Goal: Task Accomplishment & Management: Use online tool/utility

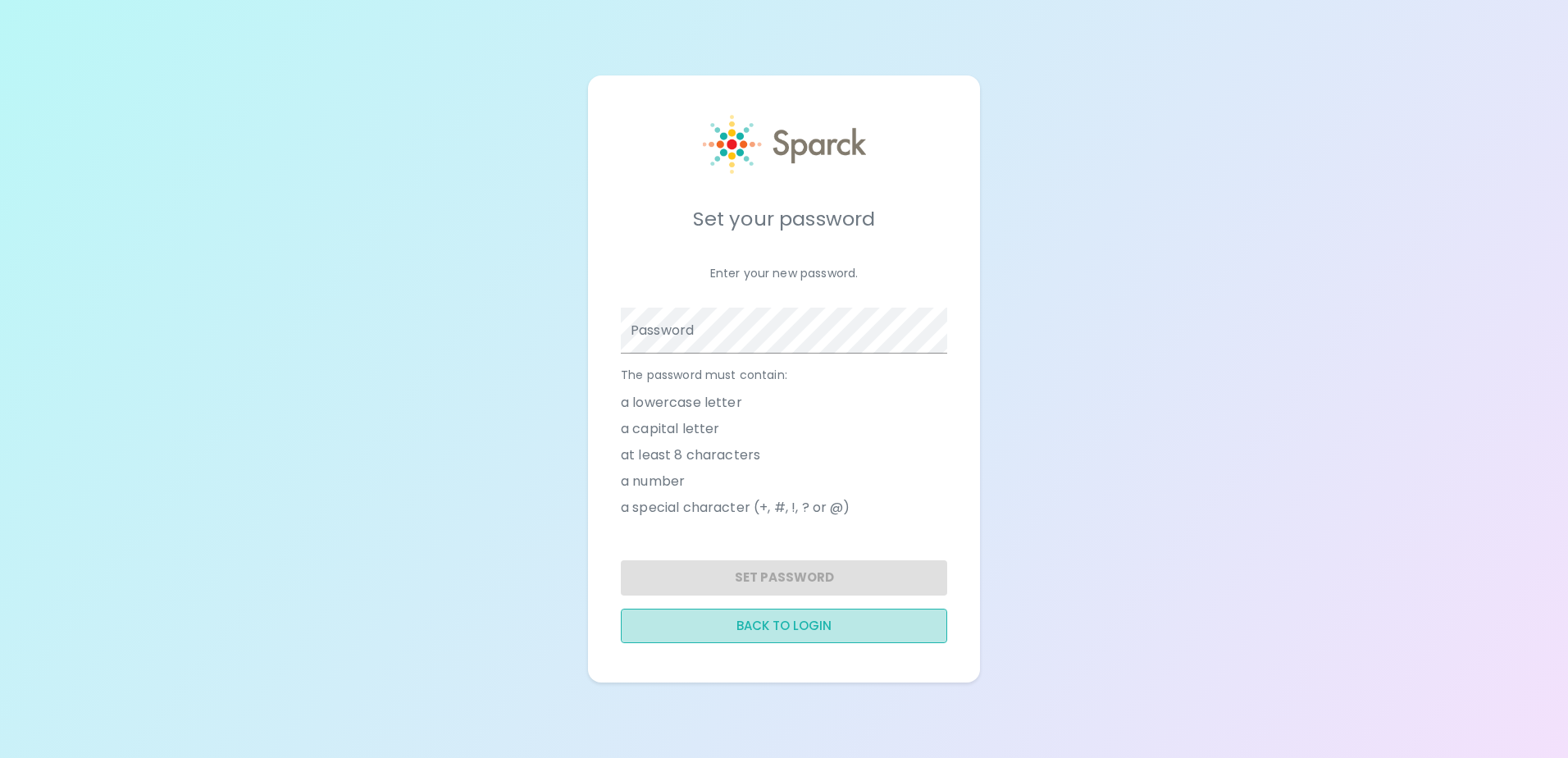
click at [827, 628] on button "Back to login" at bounding box center [784, 625] width 327 height 35
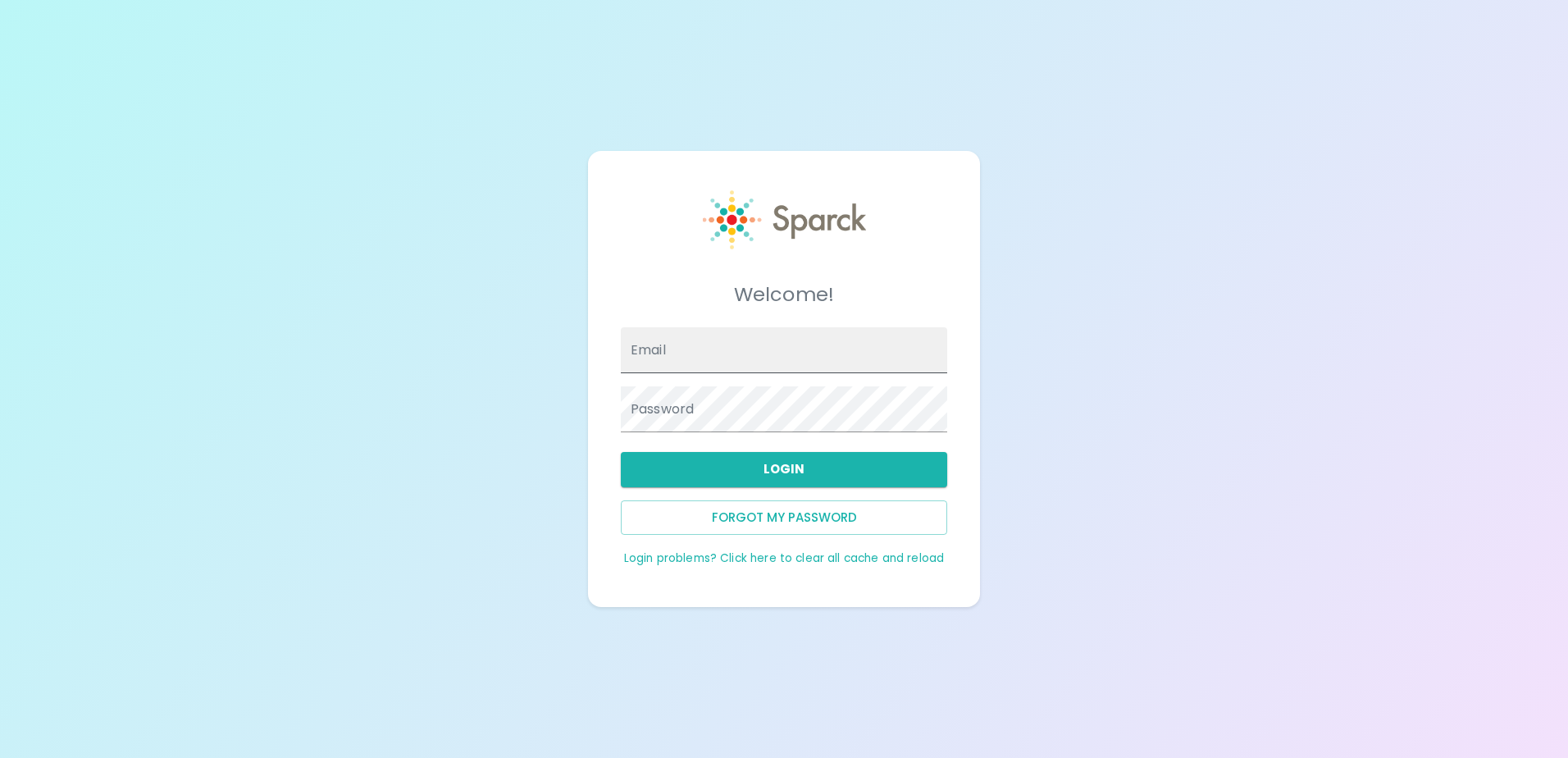
click at [711, 361] on input "Email" at bounding box center [784, 350] width 327 height 46
type input "tiarahrogerspro@gmail.com"
click at [728, 467] on button "Login" at bounding box center [784, 469] width 327 height 35
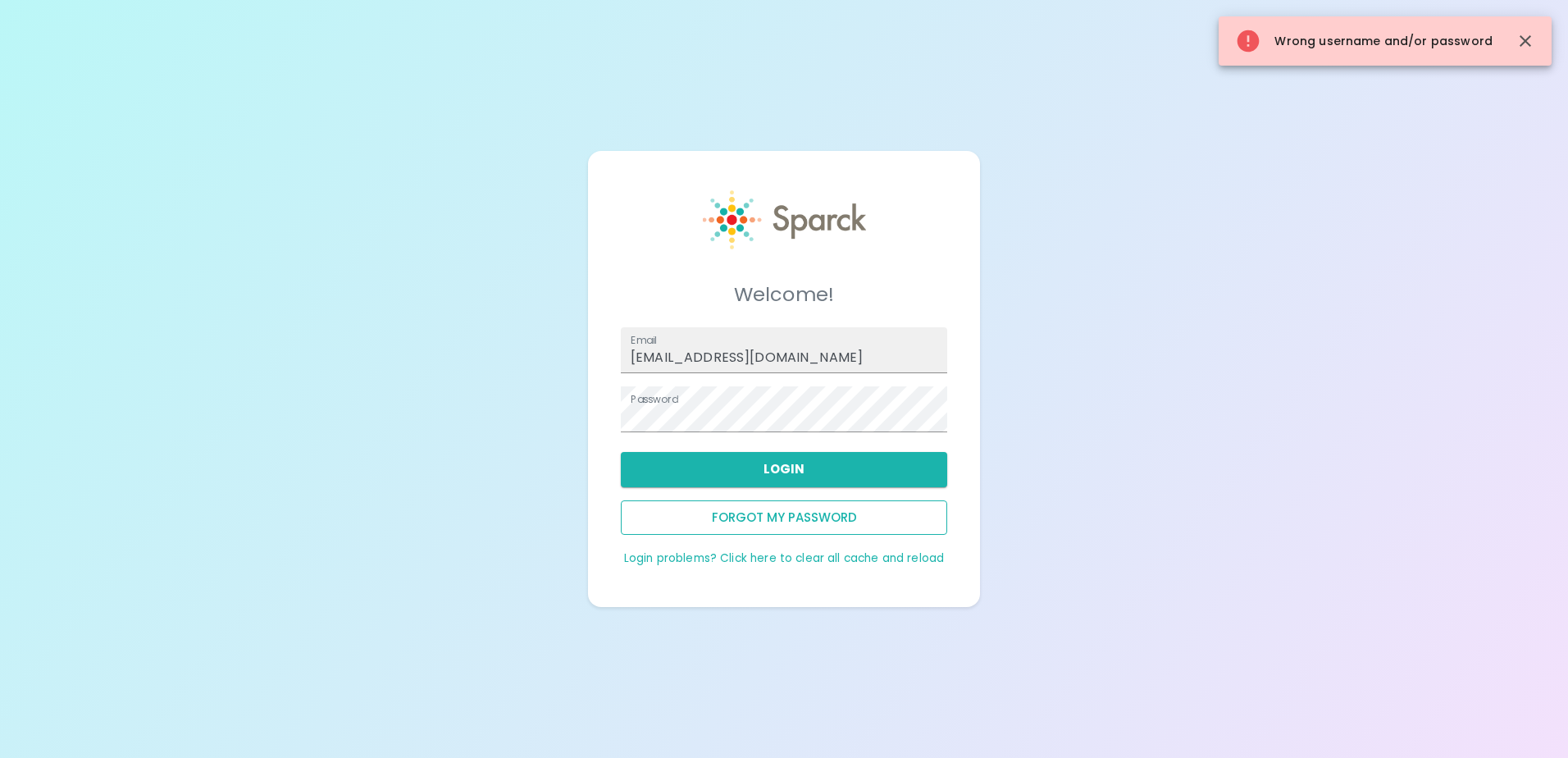
click at [782, 516] on button "Forgot my password" at bounding box center [784, 517] width 327 height 35
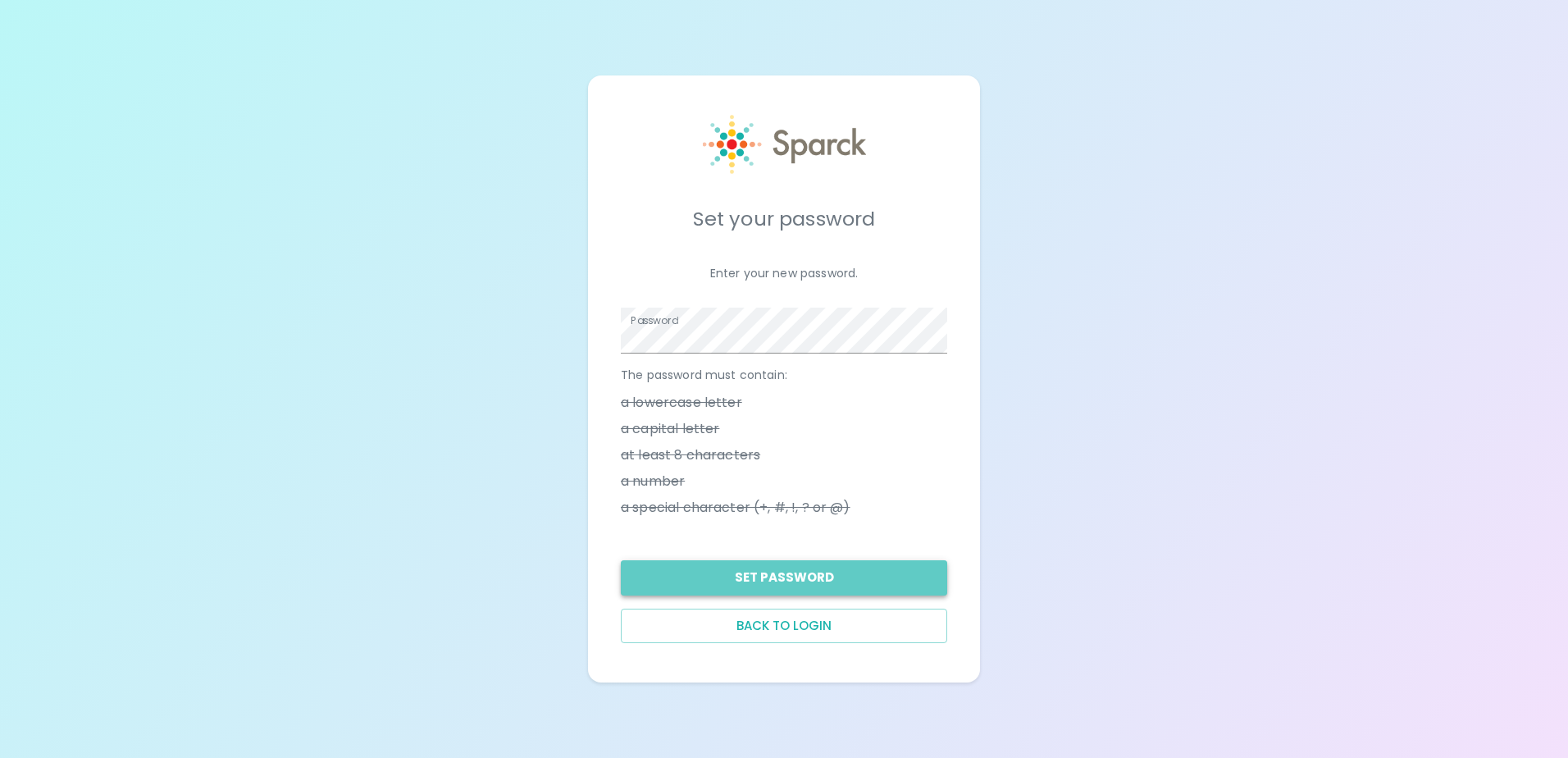
click at [777, 574] on button "Set Password" at bounding box center [784, 577] width 327 height 35
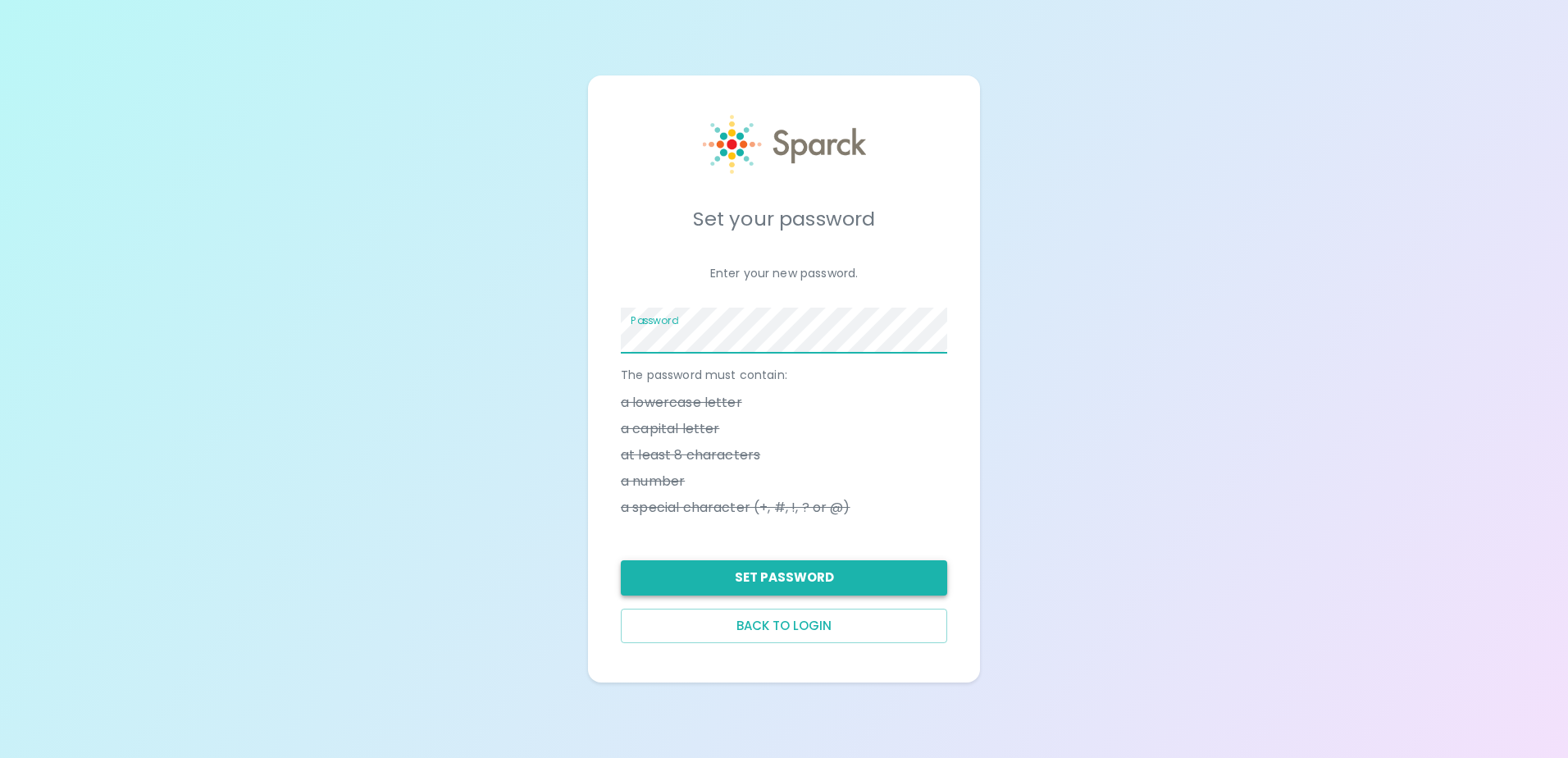
click at [786, 578] on button "Set Password" at bounding box center [784, 577] width 327 height 35
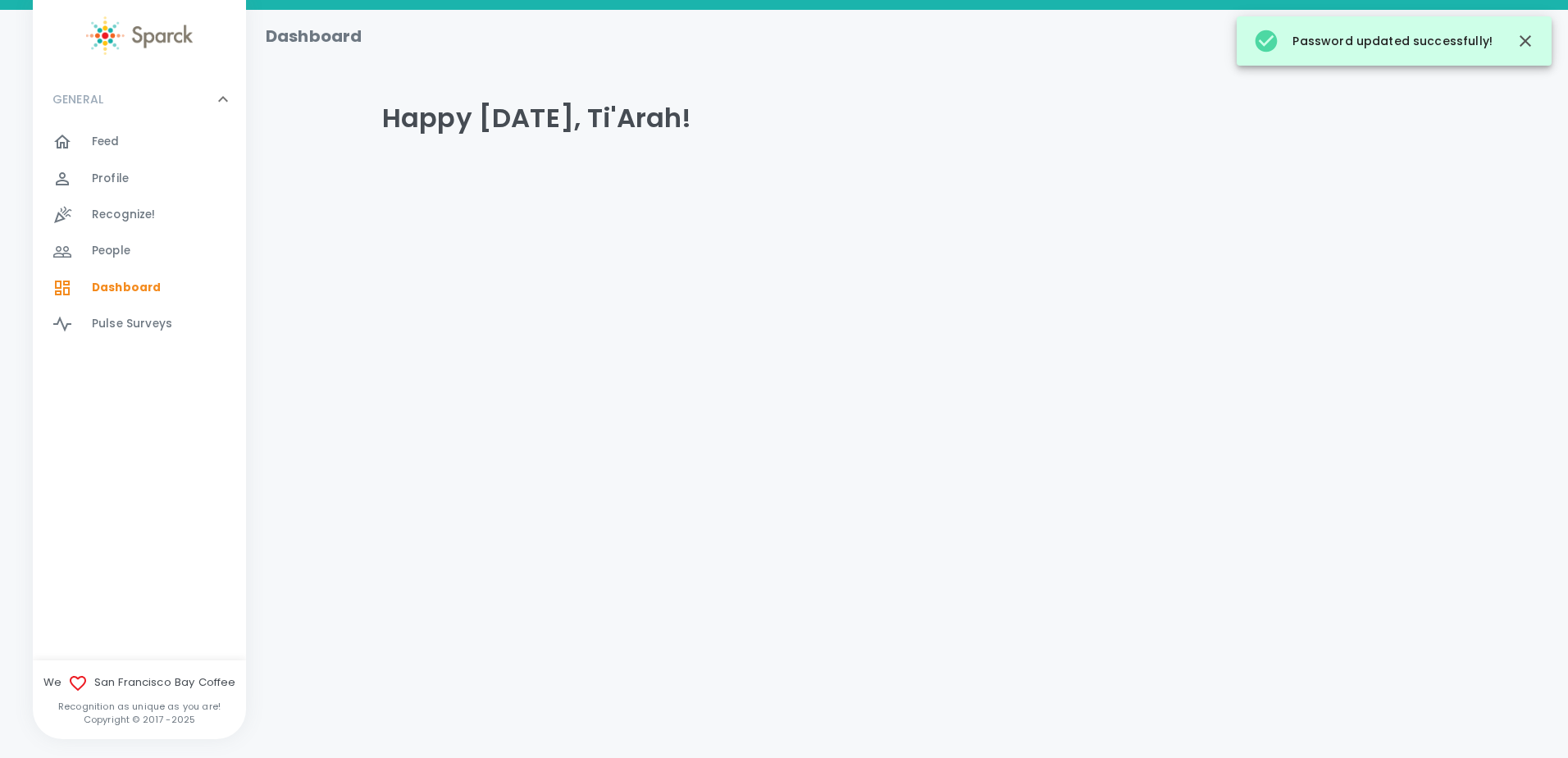
click at [137, 206] on span "Recognize! 0" at bounding box center [123, 214] width 64 height 23
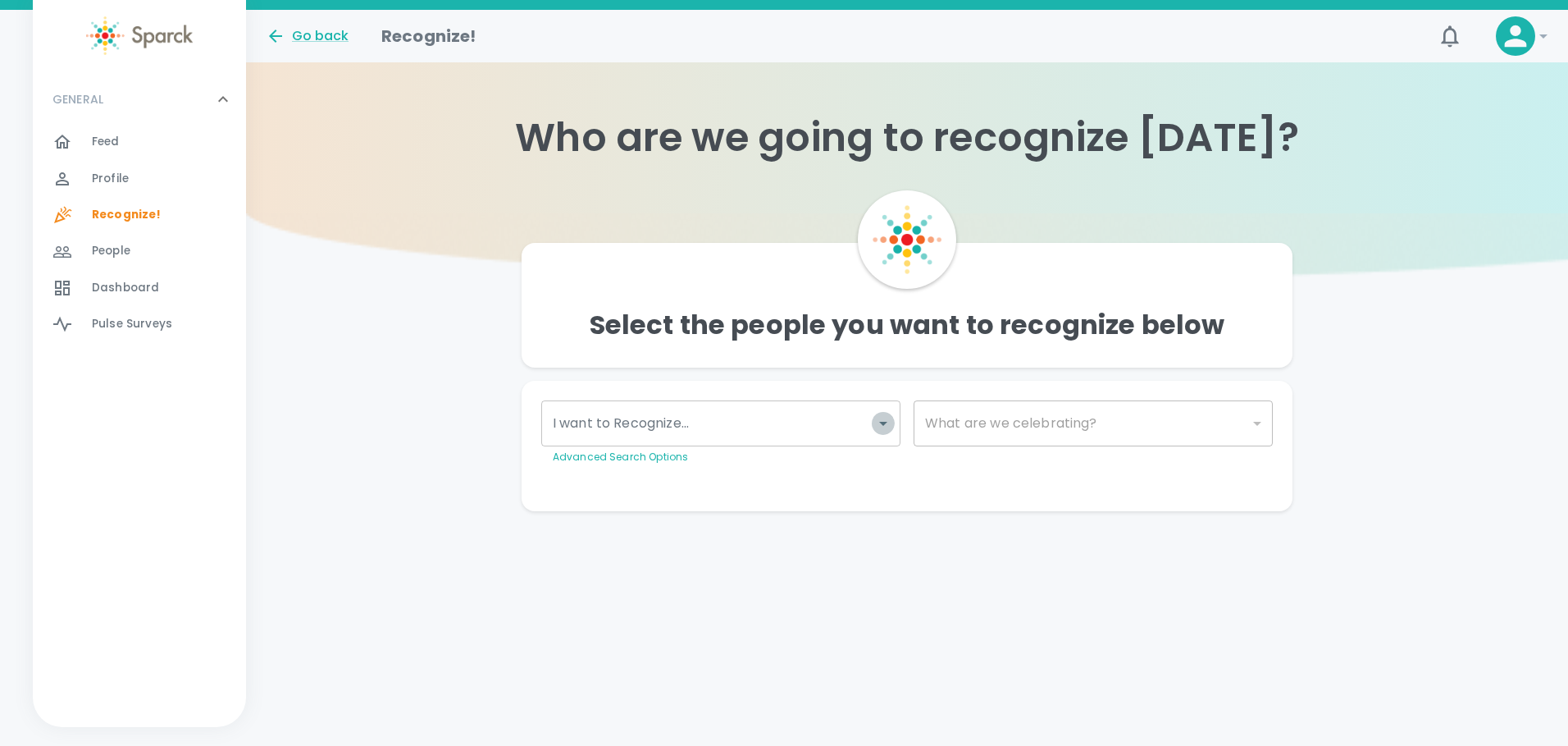
click at [878, 424] on icon "Open" at bounding box center [882, 423] width 20 height 20
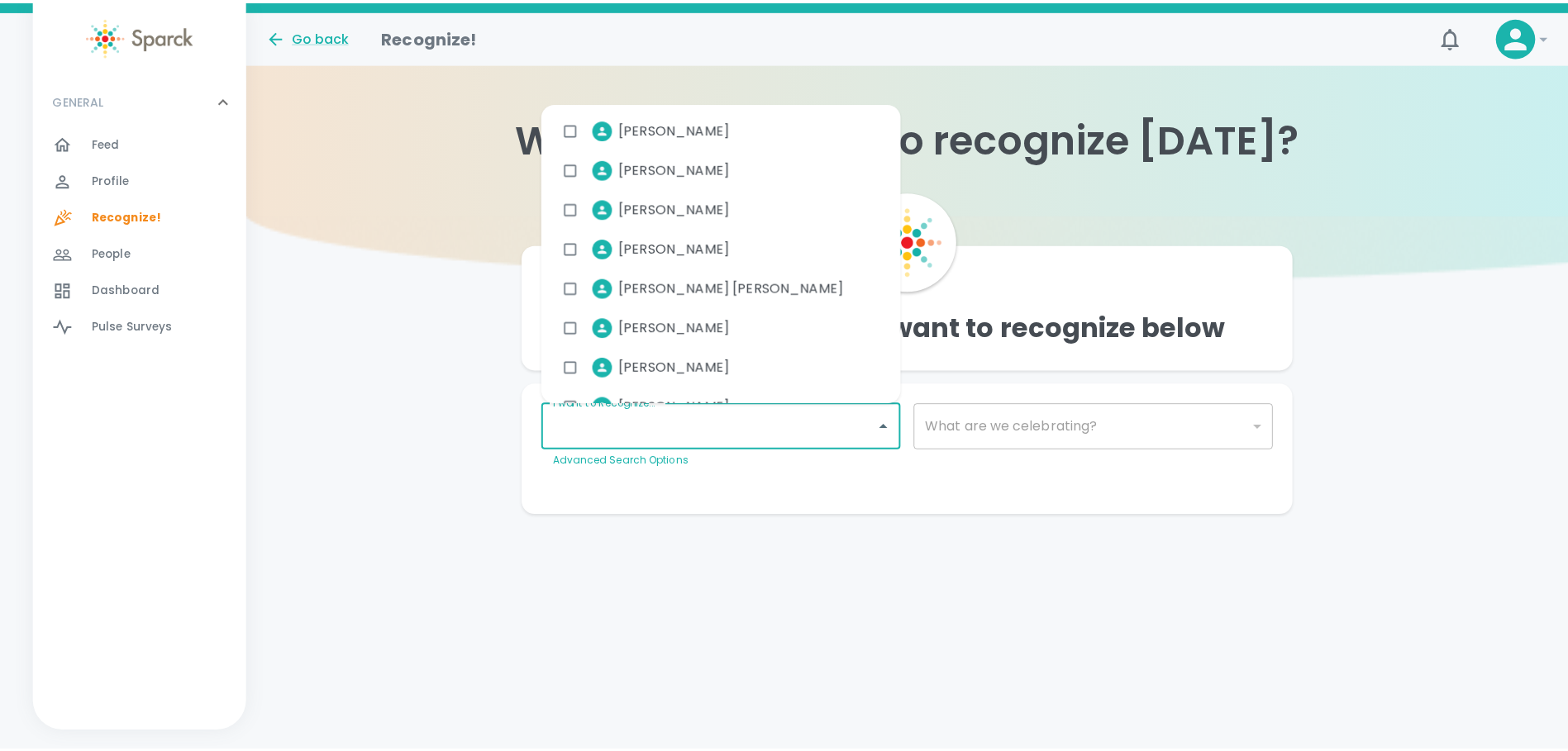
scroll to position [4047, 0]
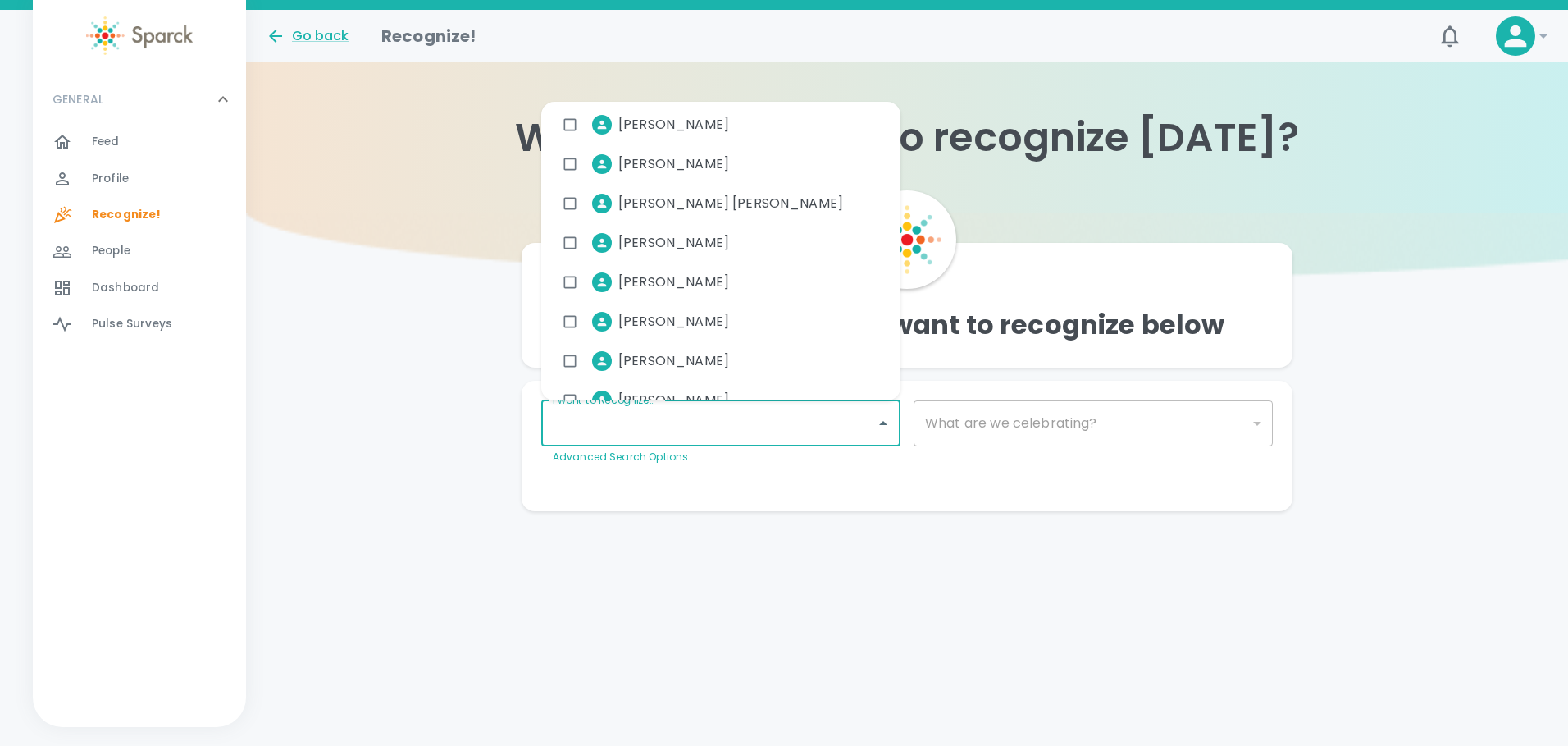
click at [579, 234] on input "checkbox" at bounding box center [570, 242] width 31 height 31
checkbox input "true"
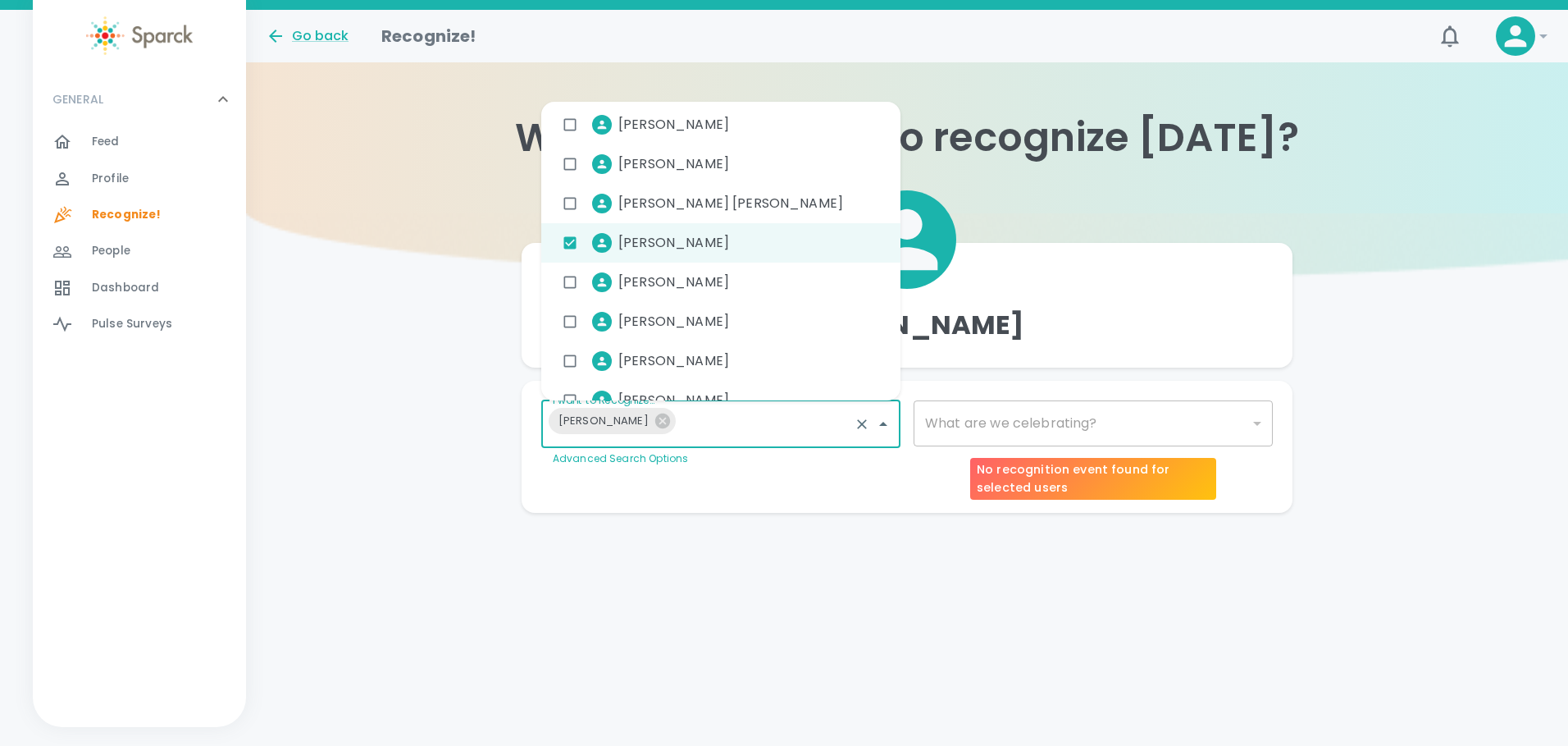
click at [973, 435] on div "​" at bounding box center [1093, 423] width 359 height 46
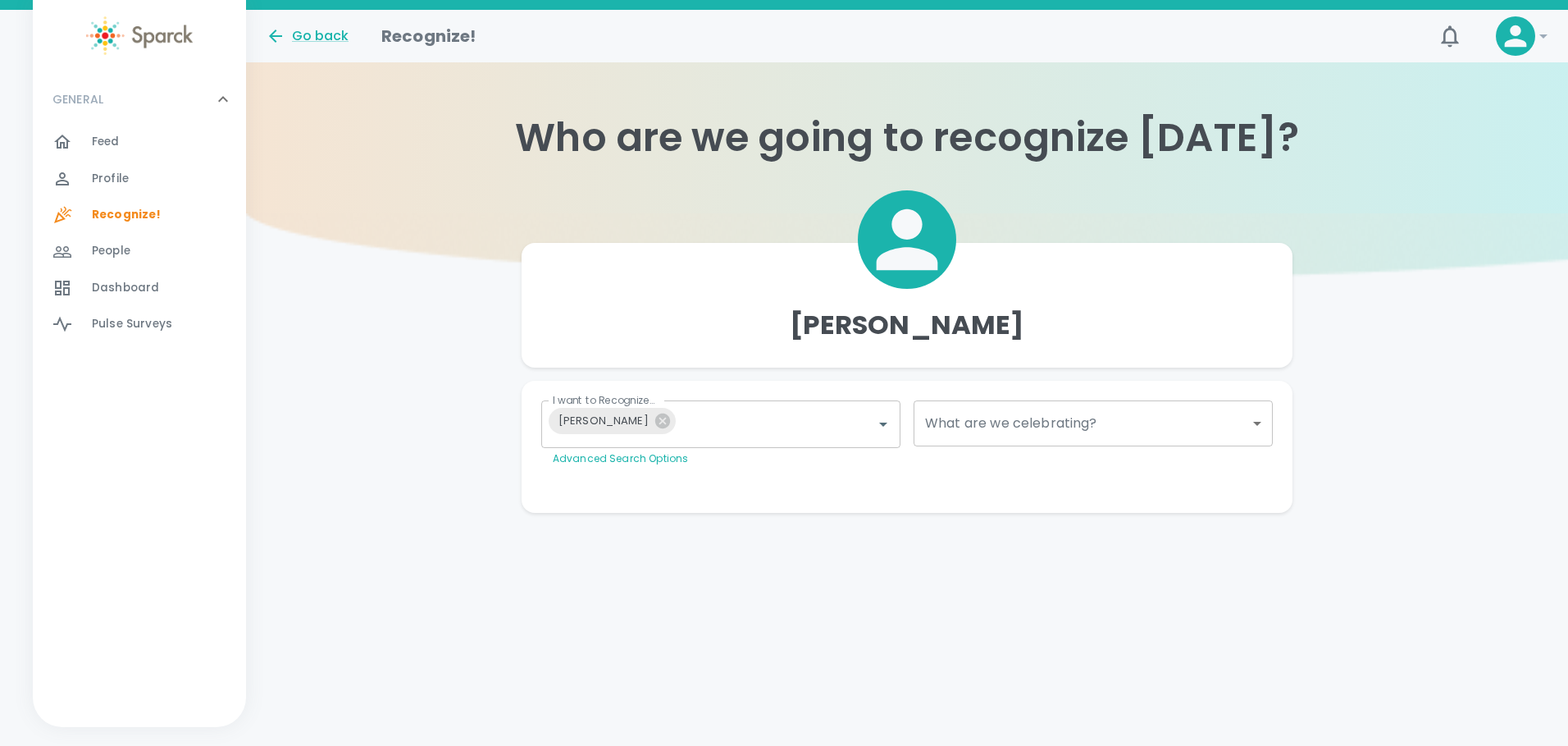
click at [1262, 423] on body "Skip Navigation Go back Recognize! ! GENERAL 0 Feed 0 Profile 0 Recognize! 0 Pe…" at bounding box center [784, 289] width 1568 height 578
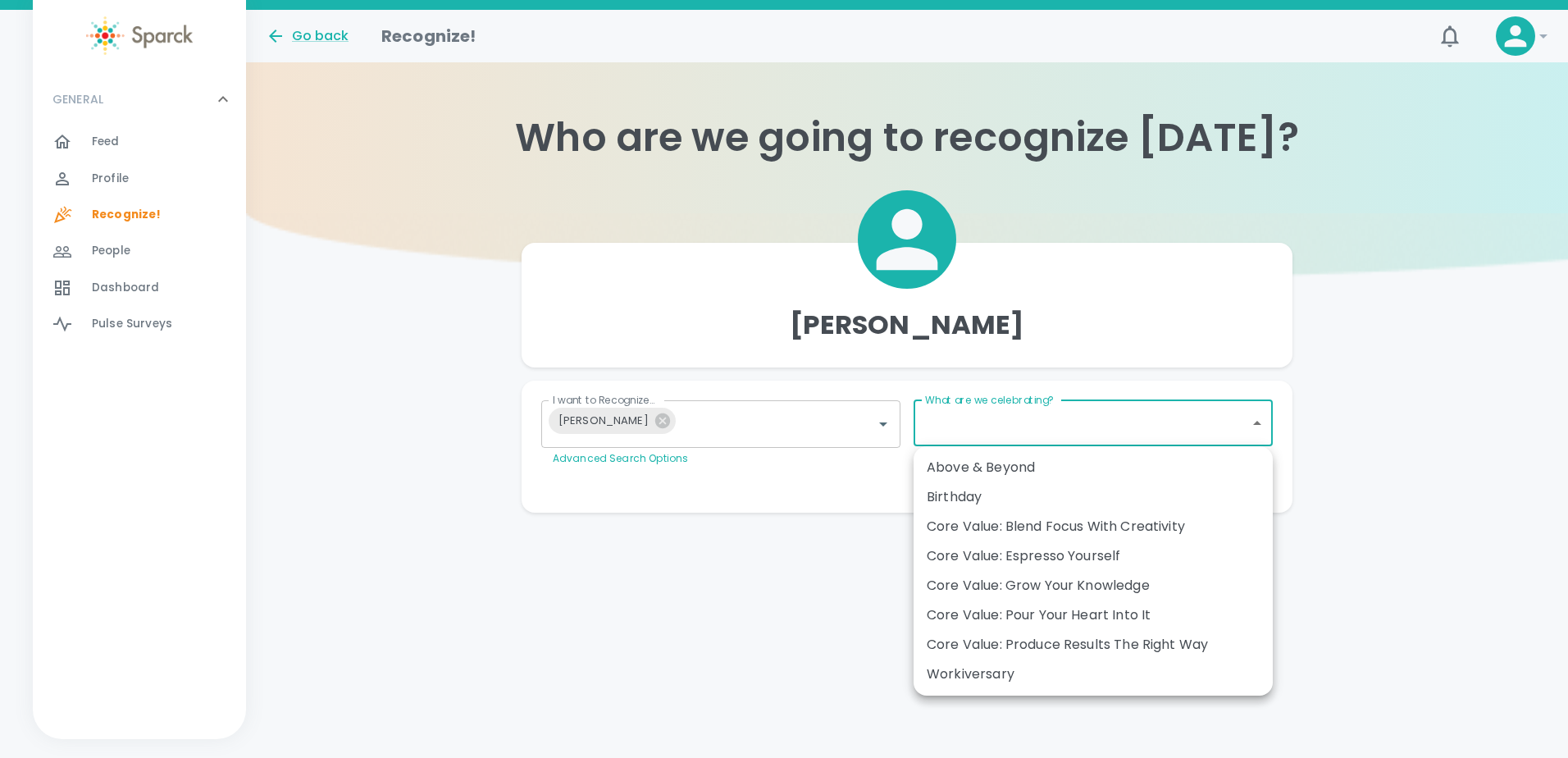
click at [1079, 465] on div "Above & Beyond" at bounding box center [1093, 467] width 333 height 20
type input "2236"
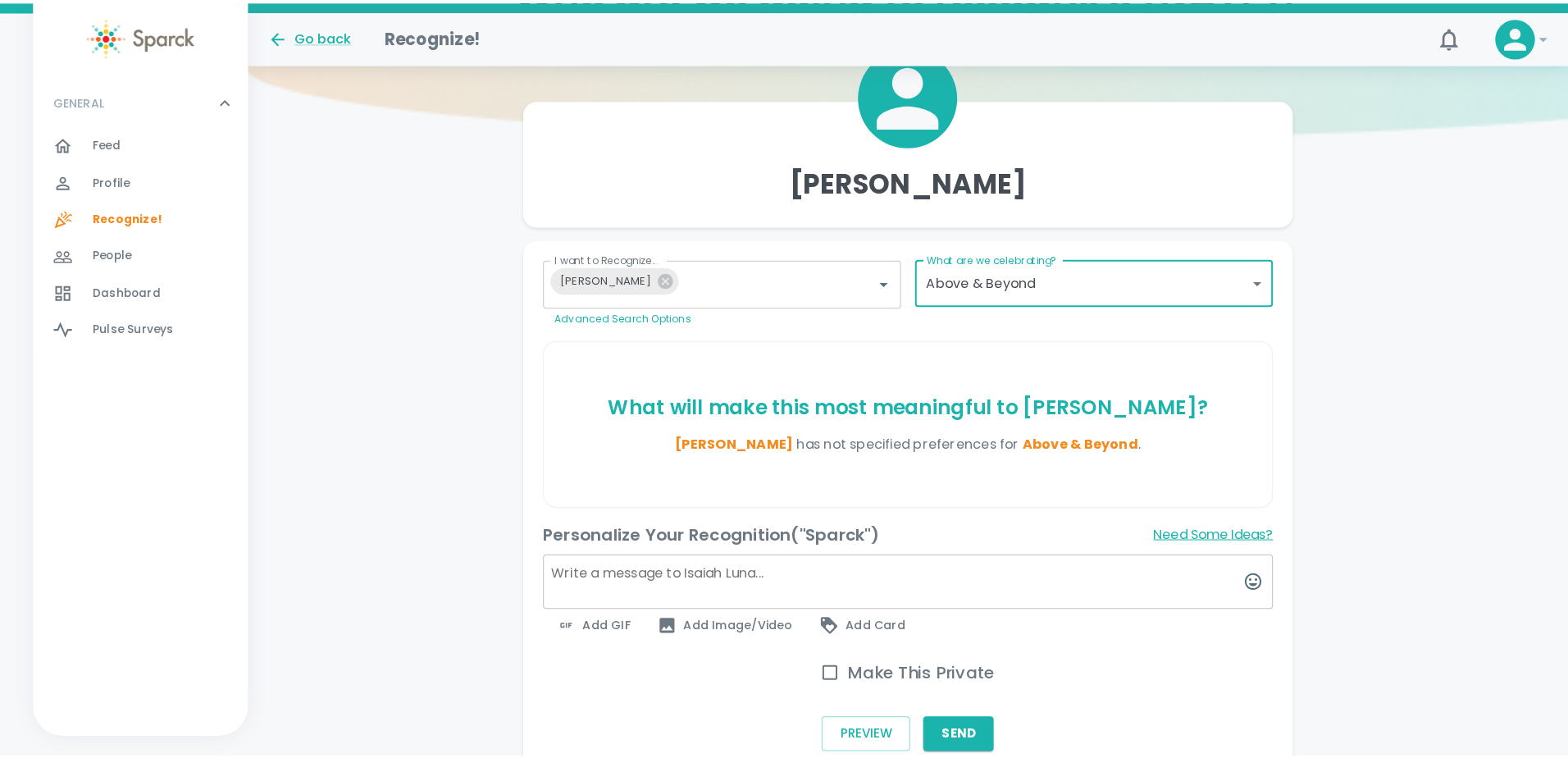
scroll to position [164, 0]
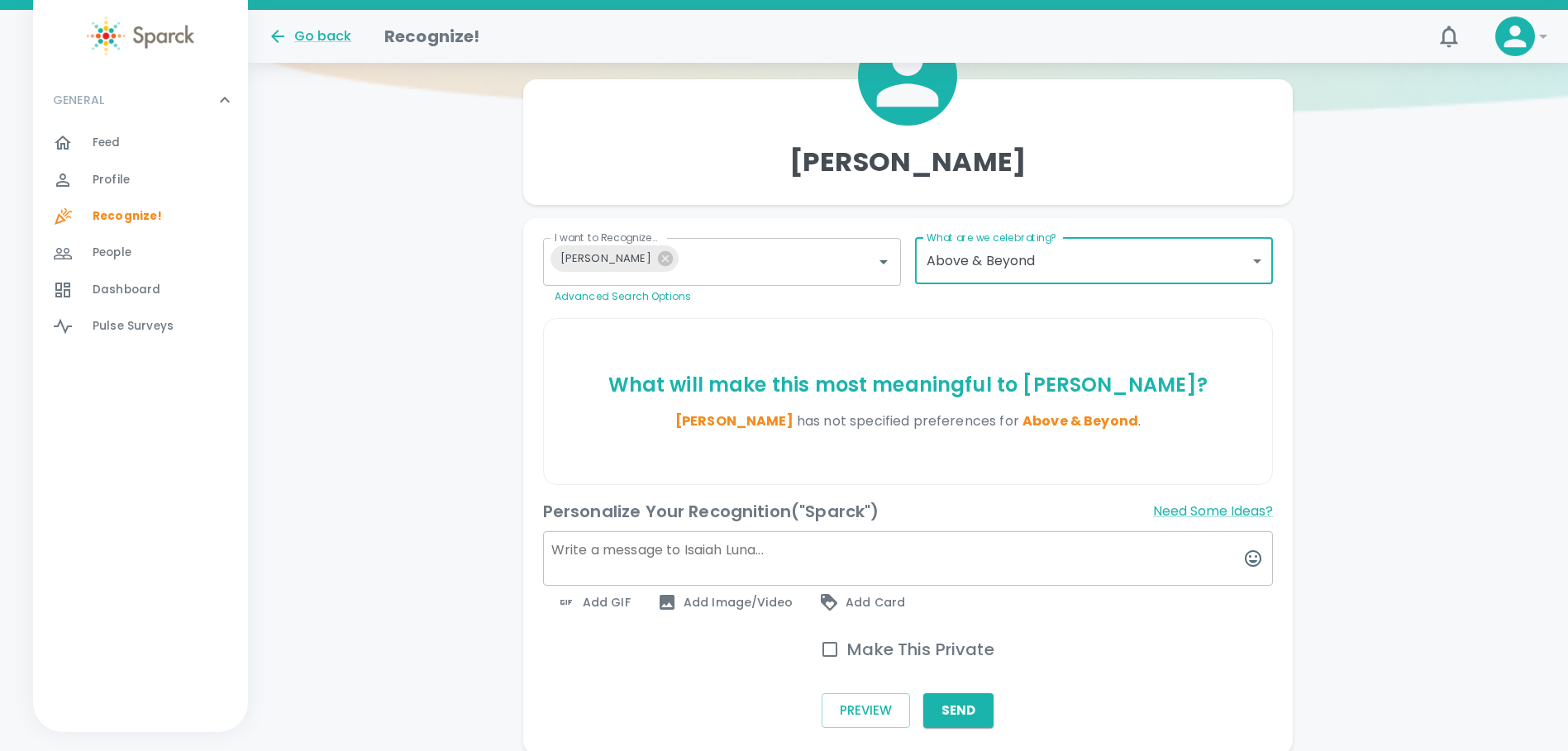
click at [598, 605] on span "Add GIF" at bounding box center [593, 601] width 74 height 20
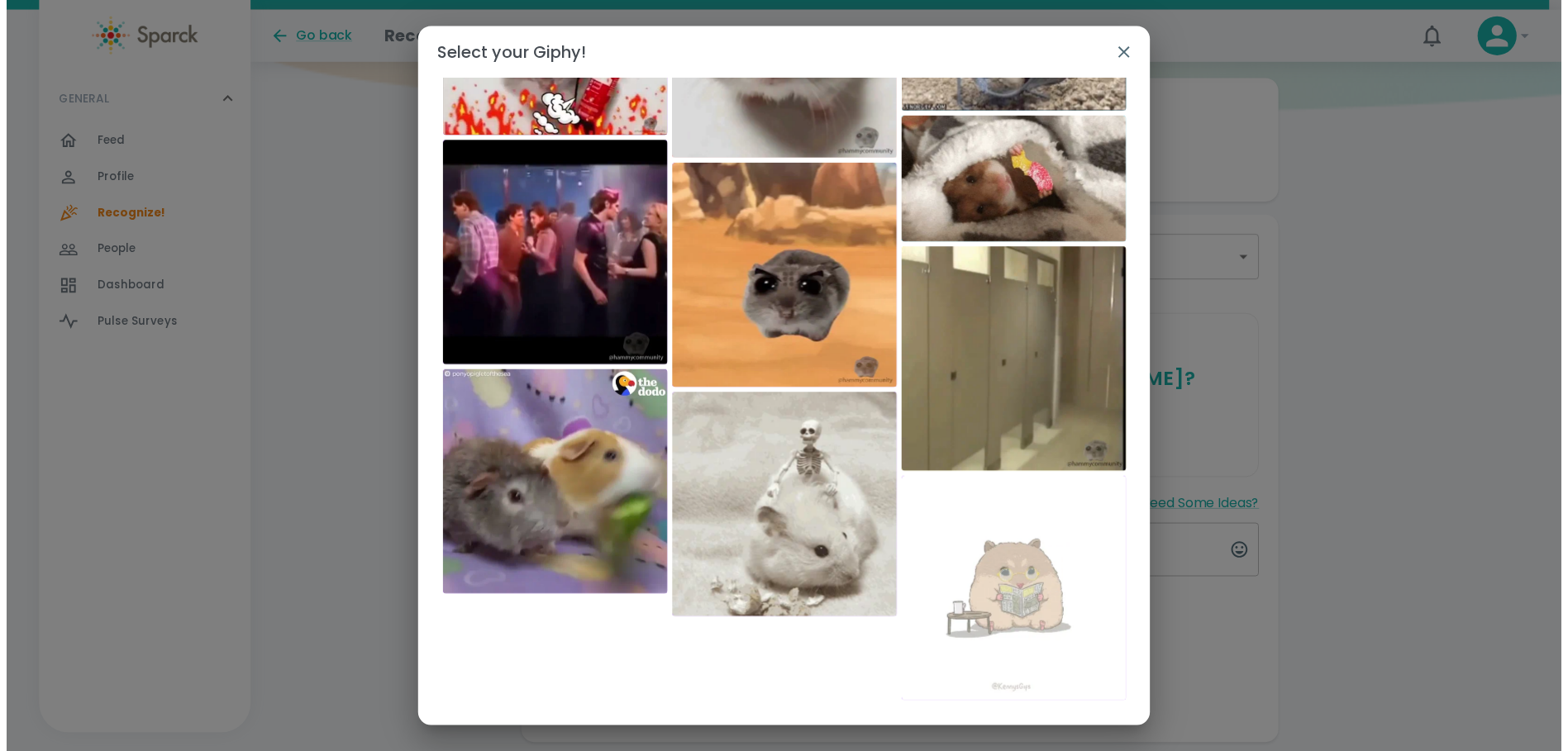
scroll to position [3878, 0]
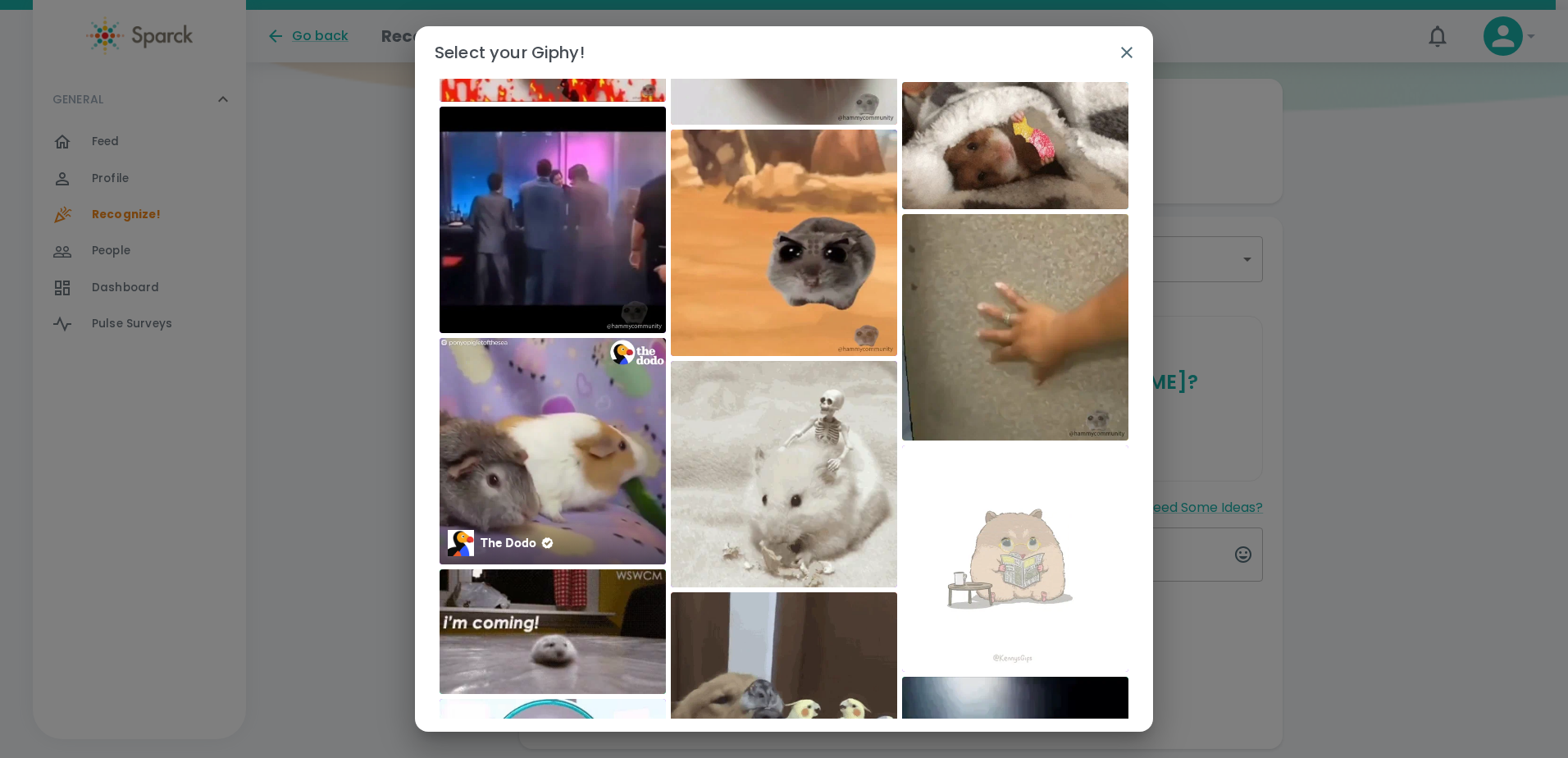
click at [555, 449] on img at bounding box center [553, 451] width 226 height 226
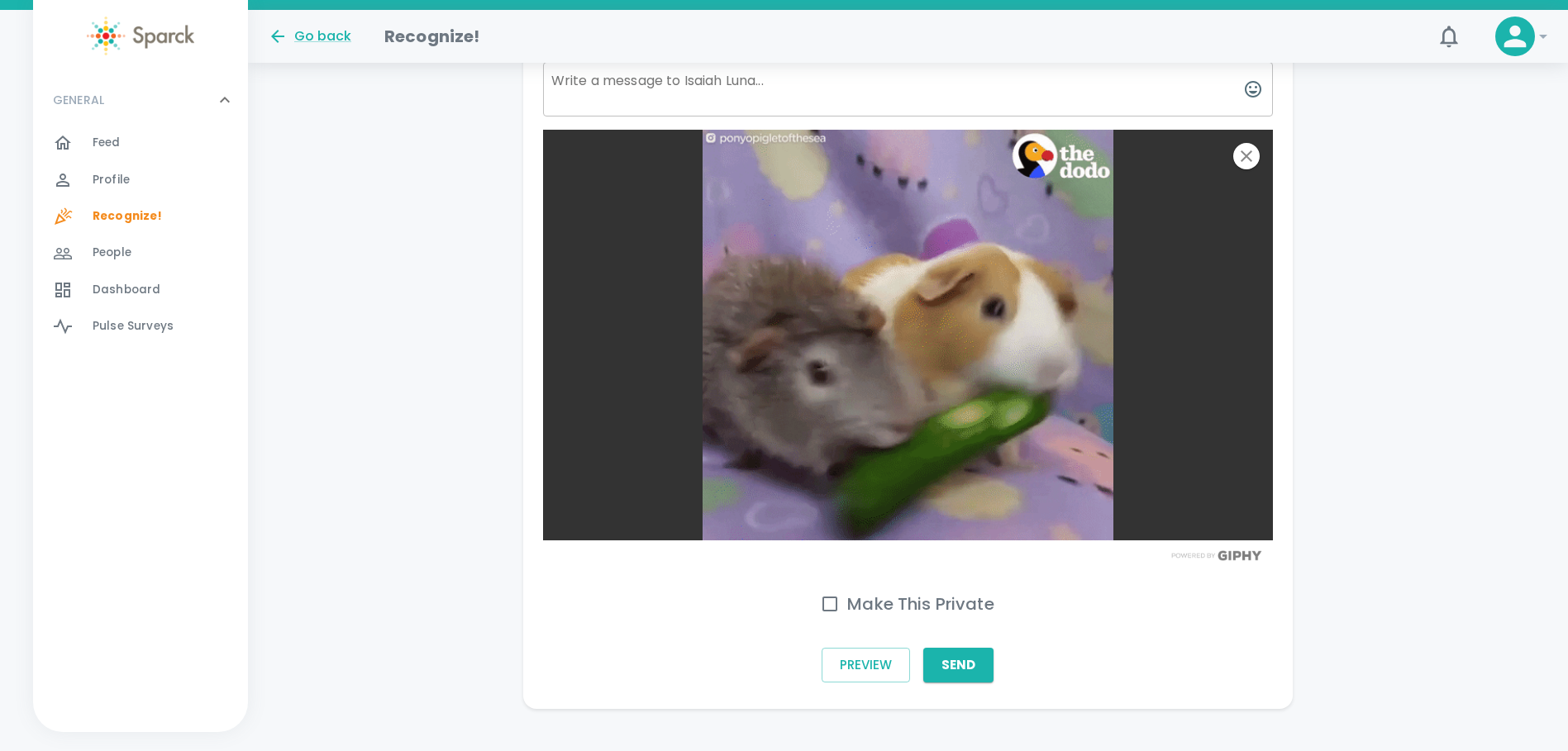
scroll to position [659, 0]
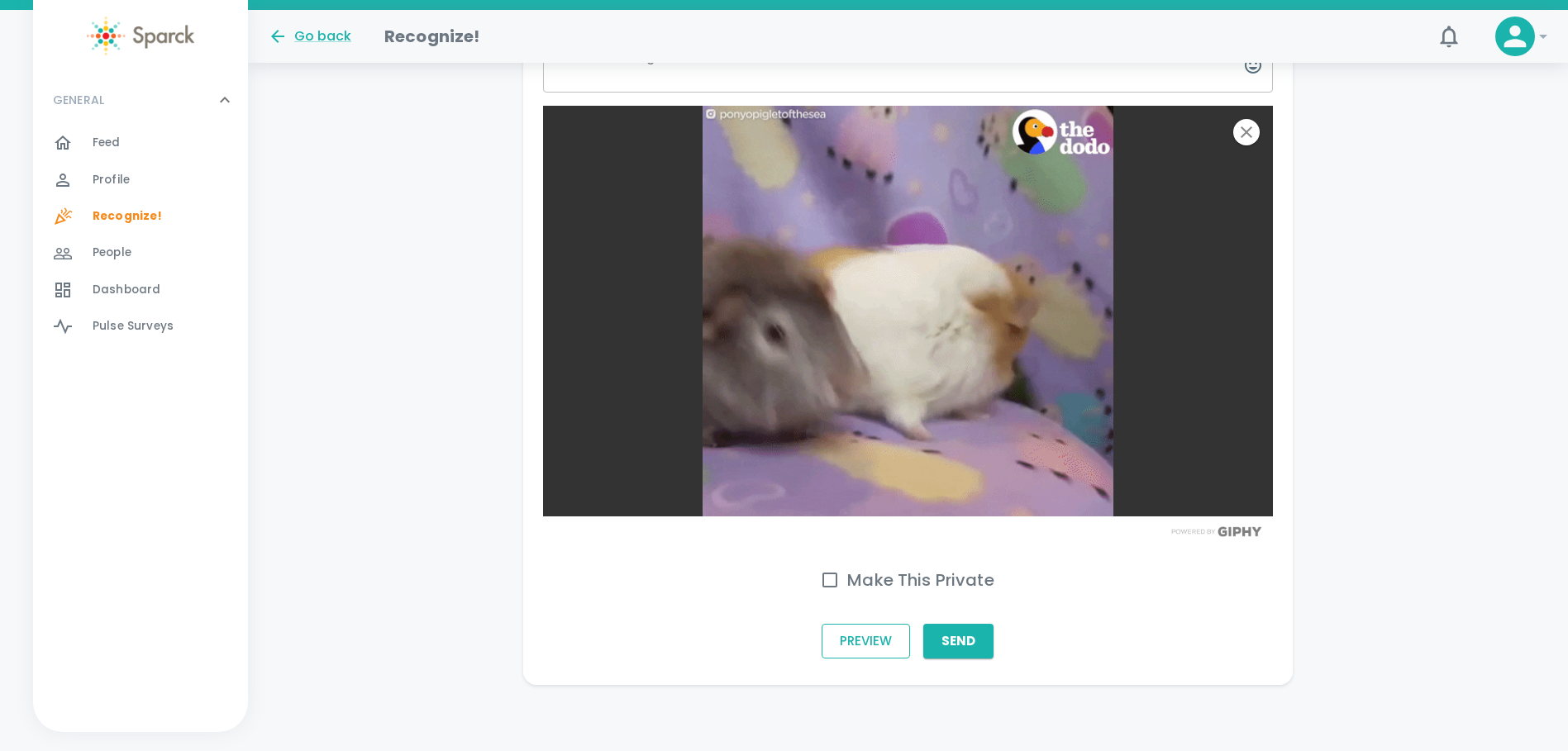
click at [828, 643] on button "Preview" at bounding box center [866, 641] width 89 height 35
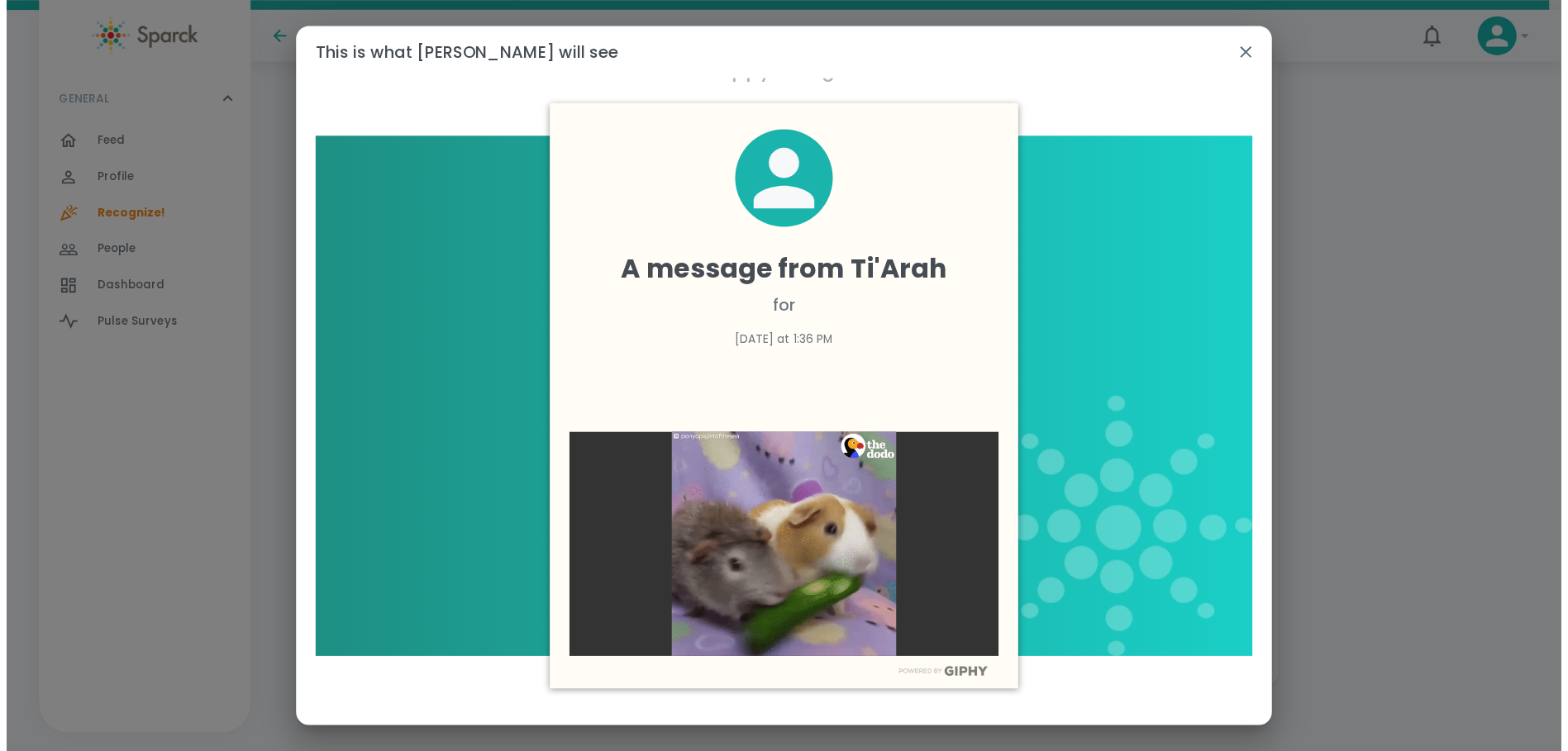
scroll to position [307, 0]
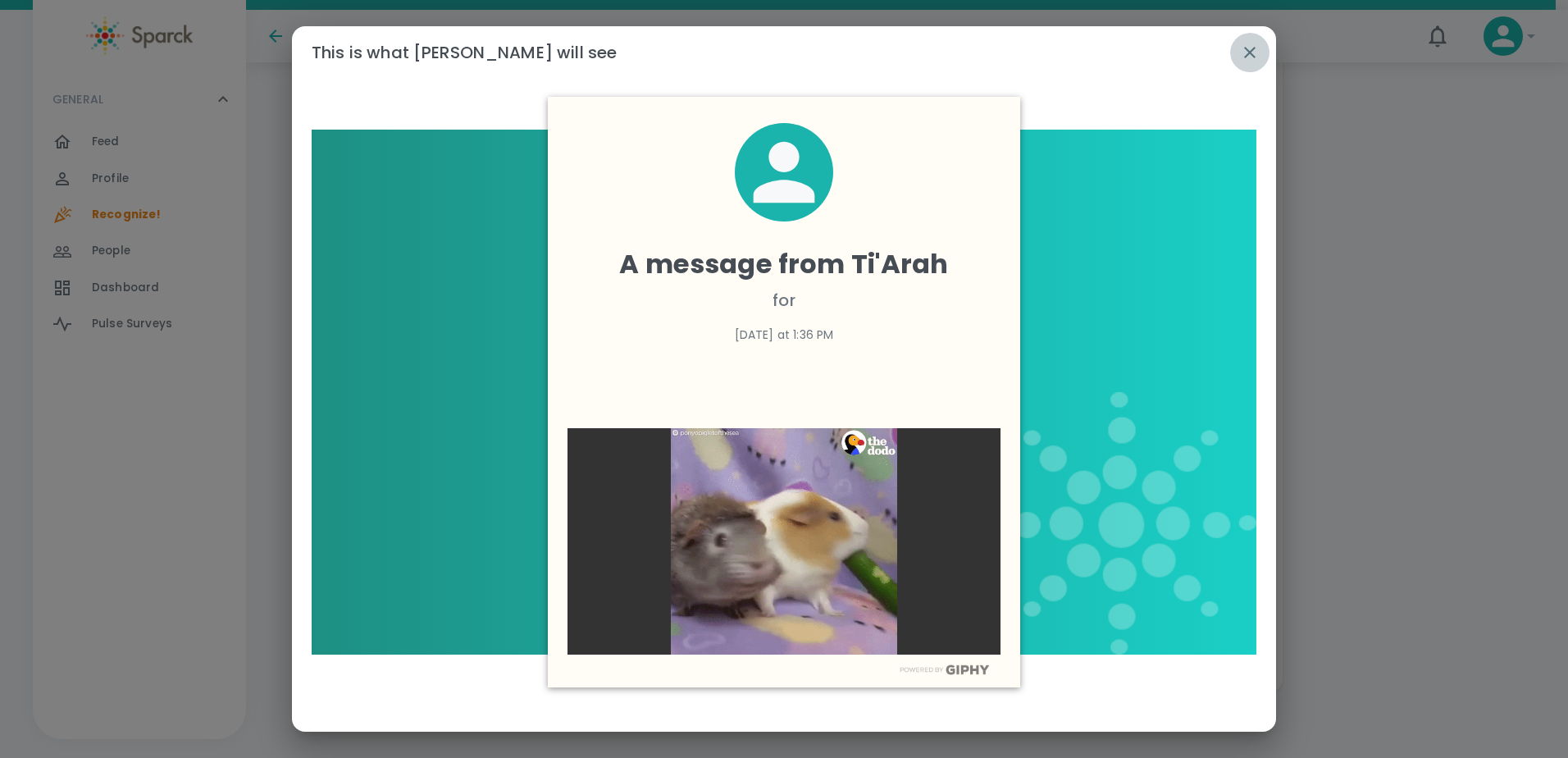
click at [1246, 50] on icon "button" at bounding box center [1250, 52] width 11 height 11
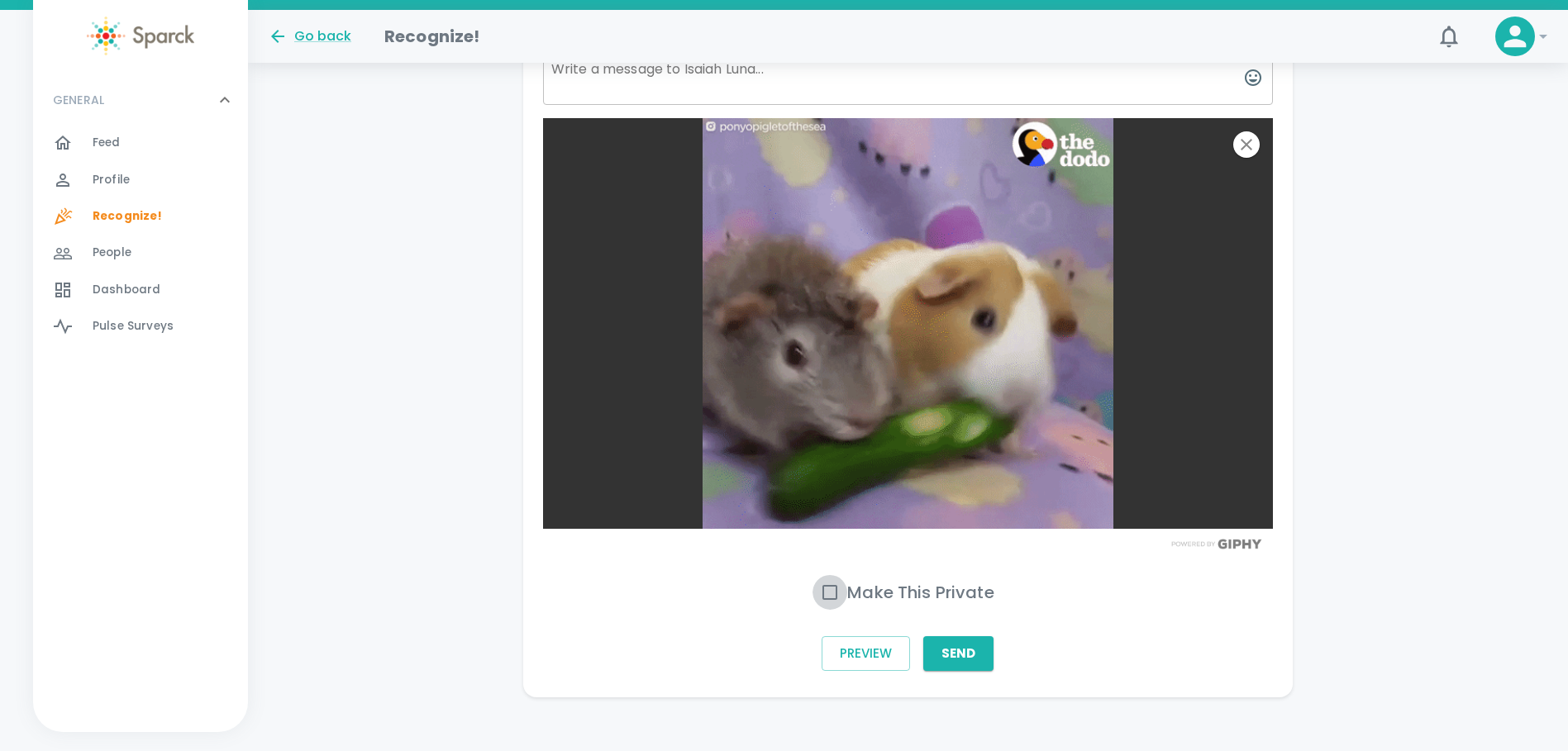
click at [828, 592] on input "Make This Private" at bounding box center [830, 592] width 35 height 35
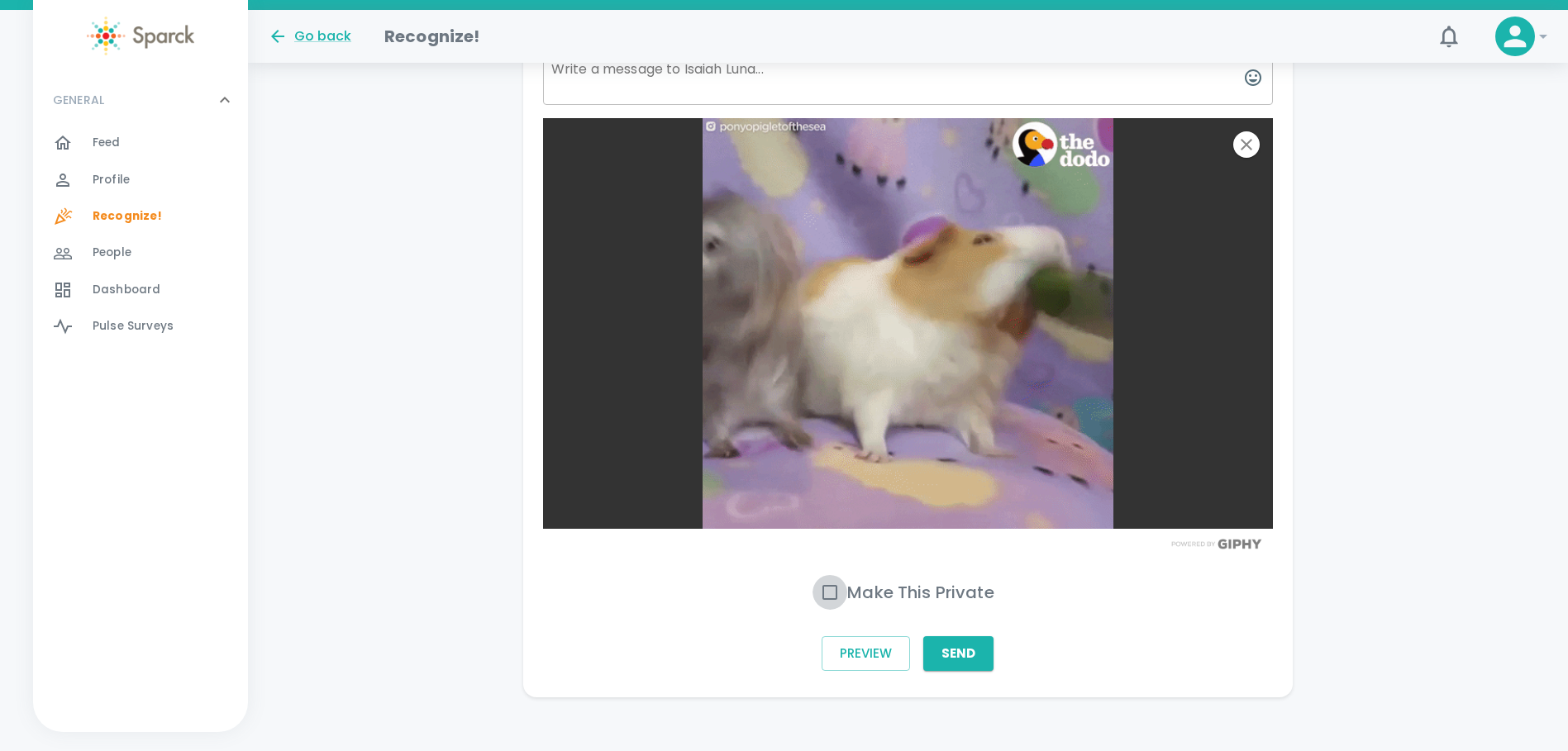
checkbox input "true"
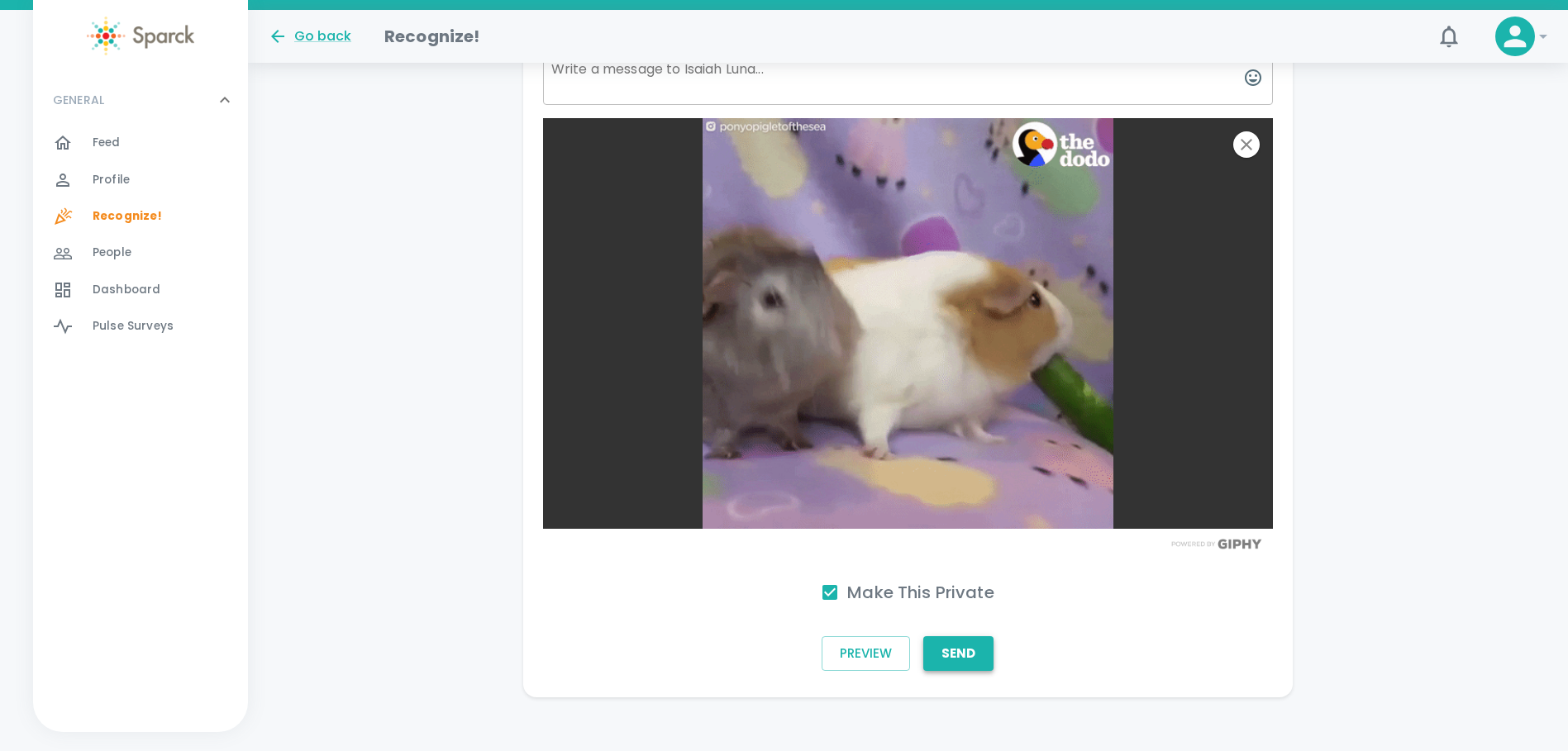
click at [954, 654] on button "Send" at bounding box center [958, 653] width 71 height 35
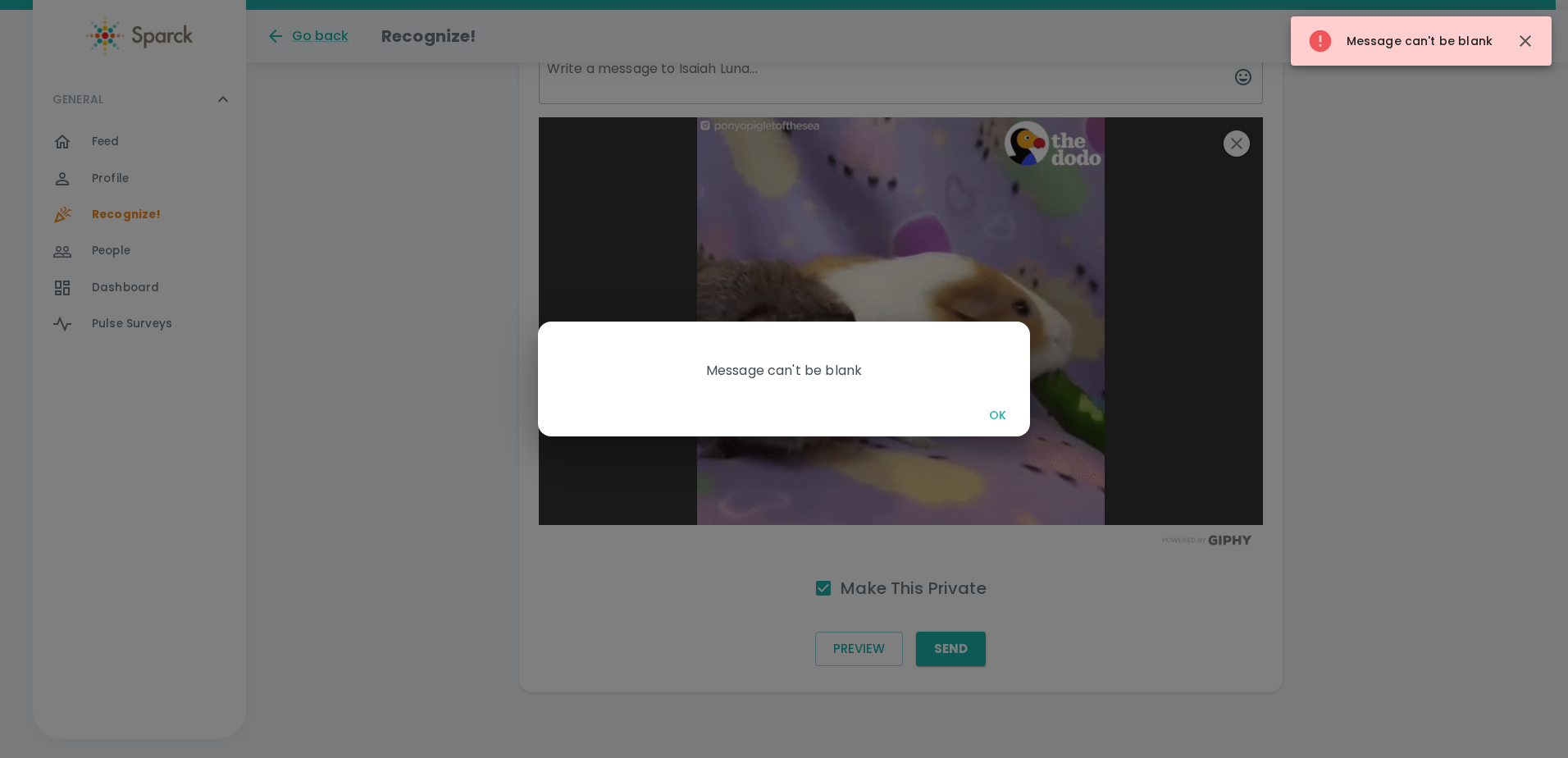
click at [992, 410] on button "OK" at bounding box center [997, 415] width 52 height 30
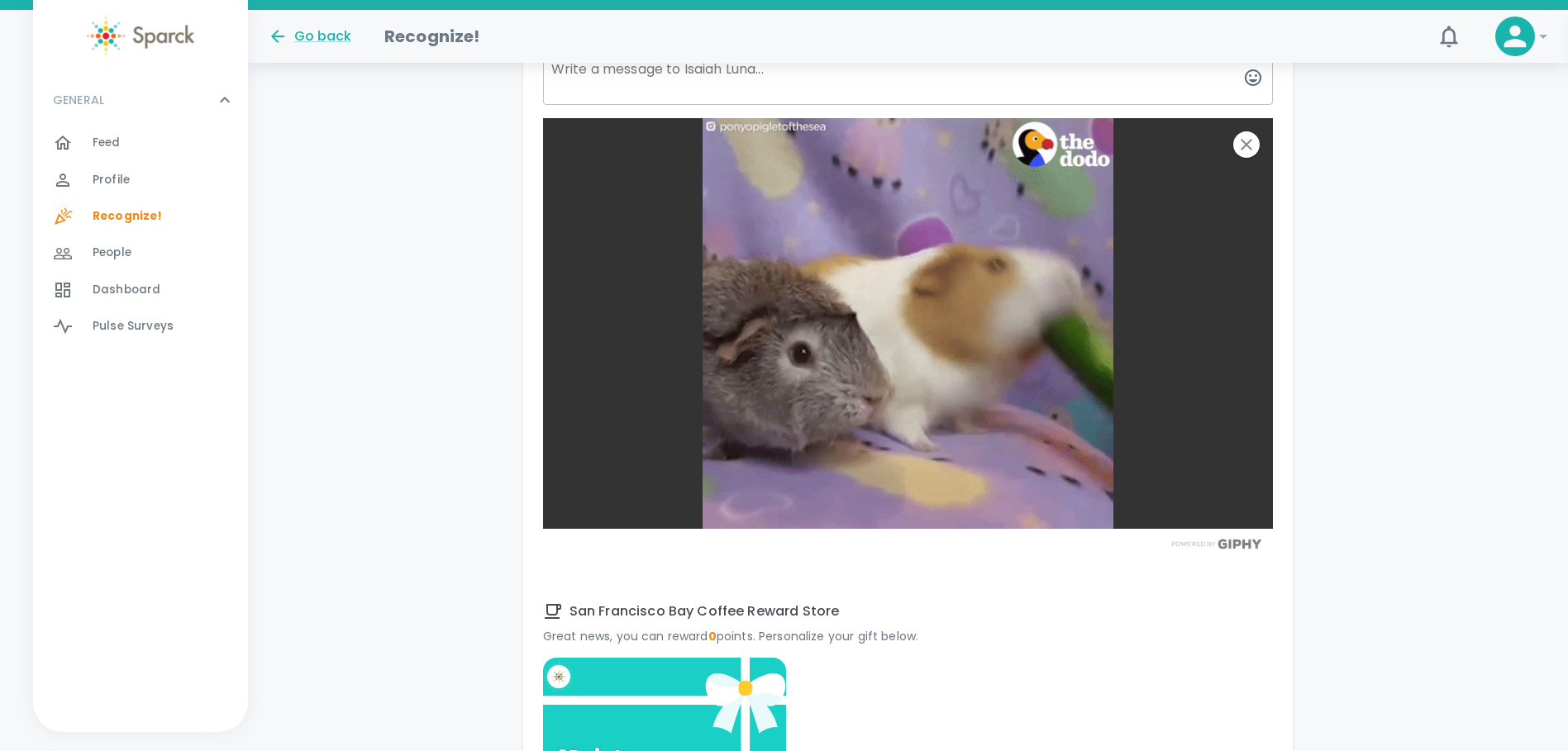
click at [663, 78] on textarea at bounding box center [908, 77] width 731 height 55
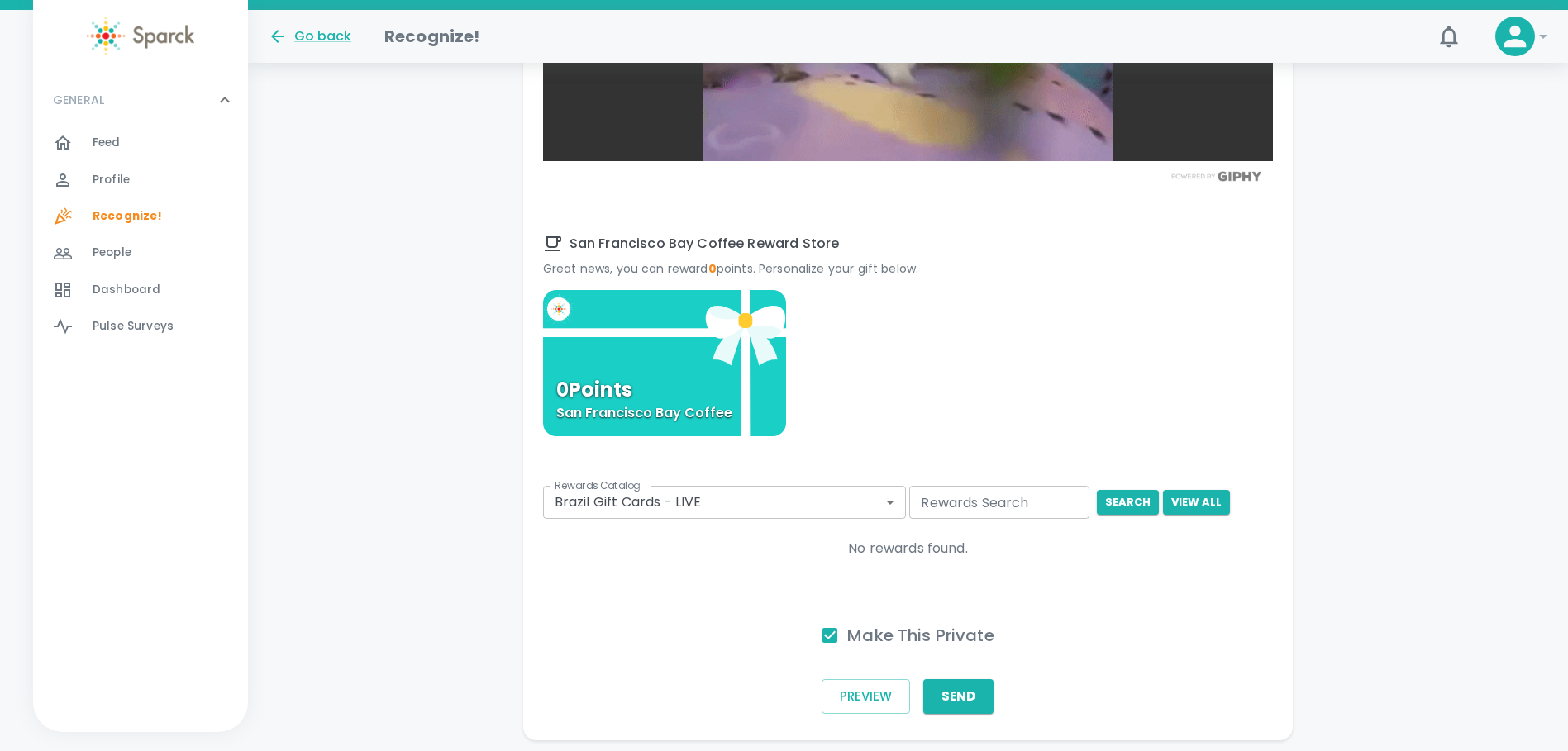
scroll to position [1059, 0]
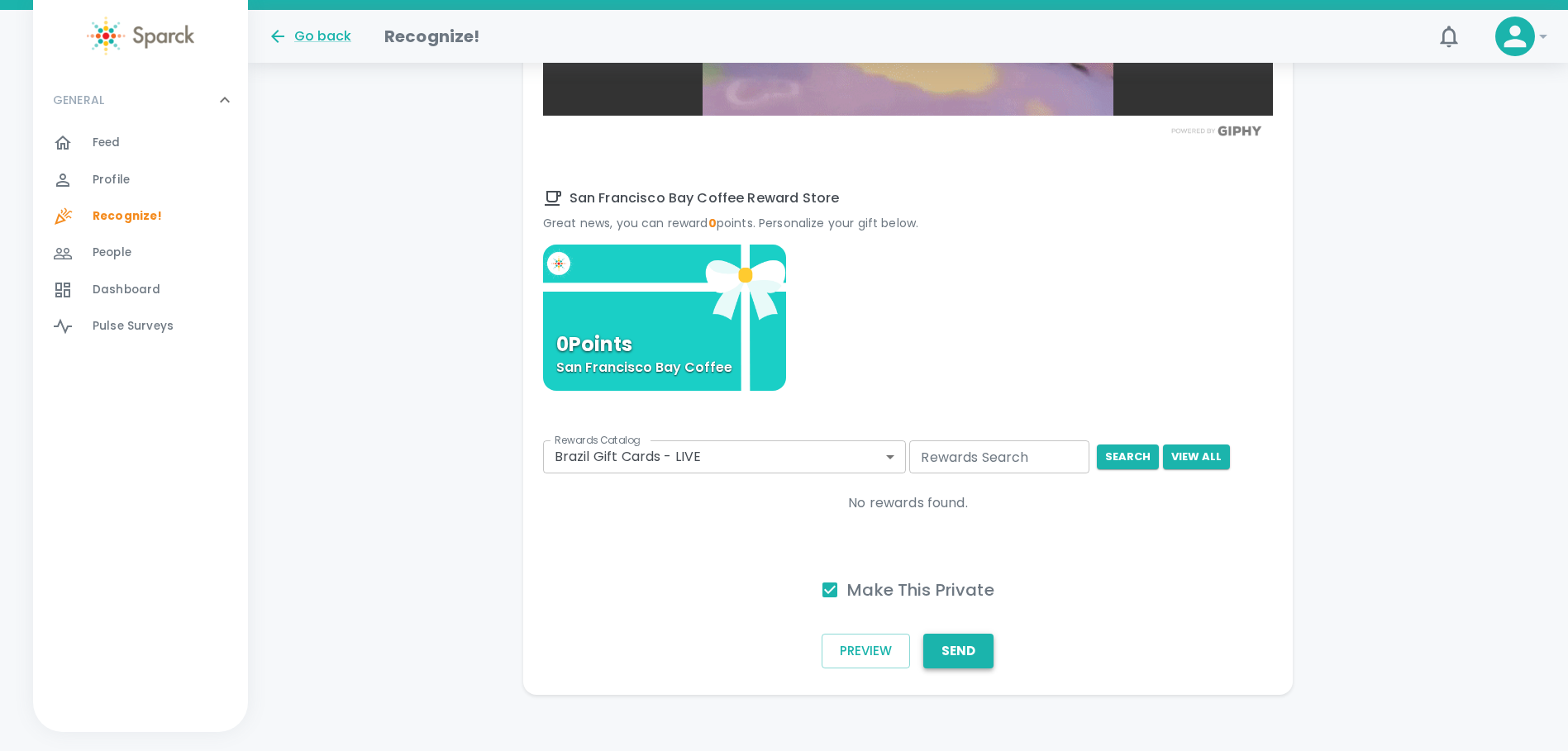
type textarea "You"ve been Sparcked heeehheeeehhheeeeee"
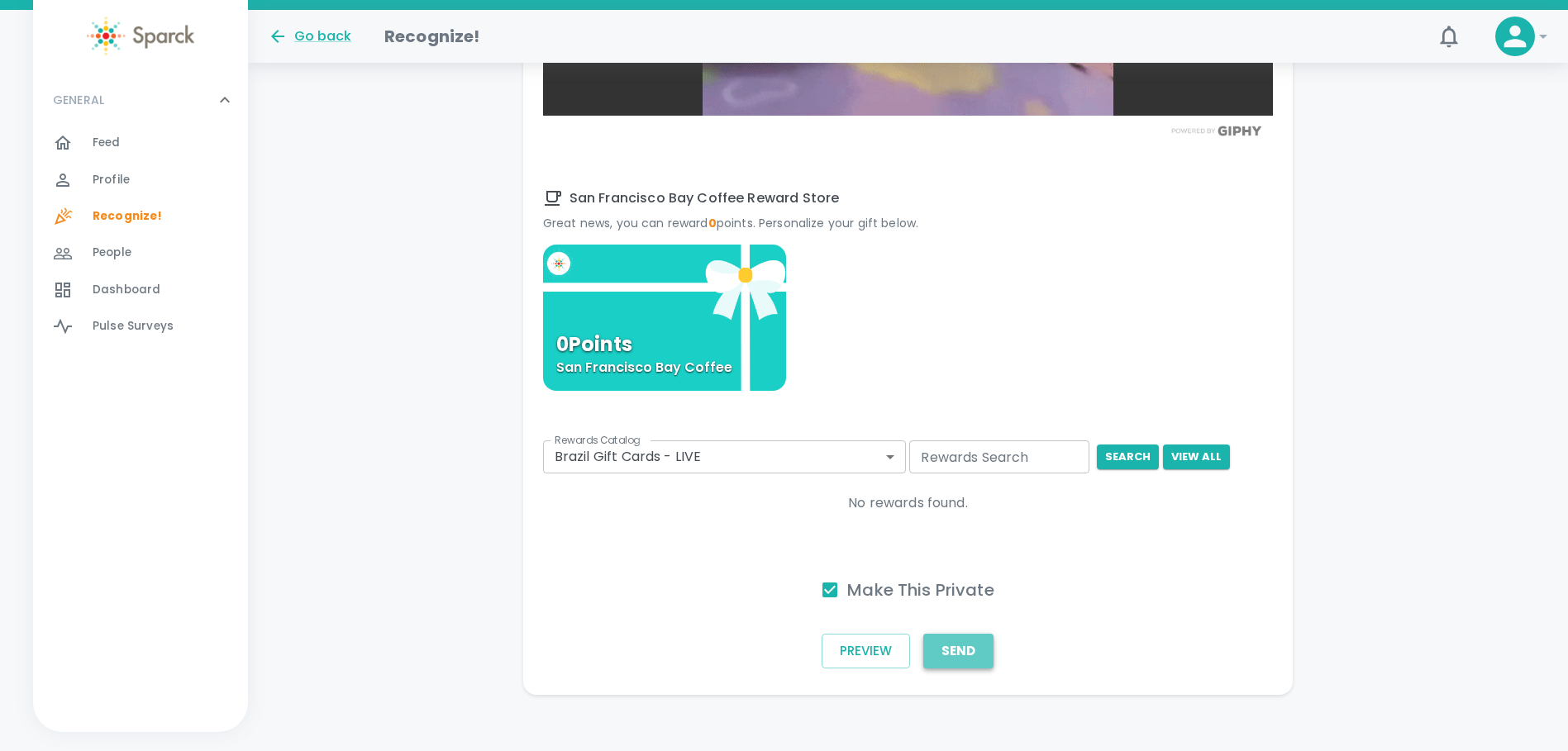
click at [977, 659] on button "Send" at bounding box center [958, 650] width 71 height 35
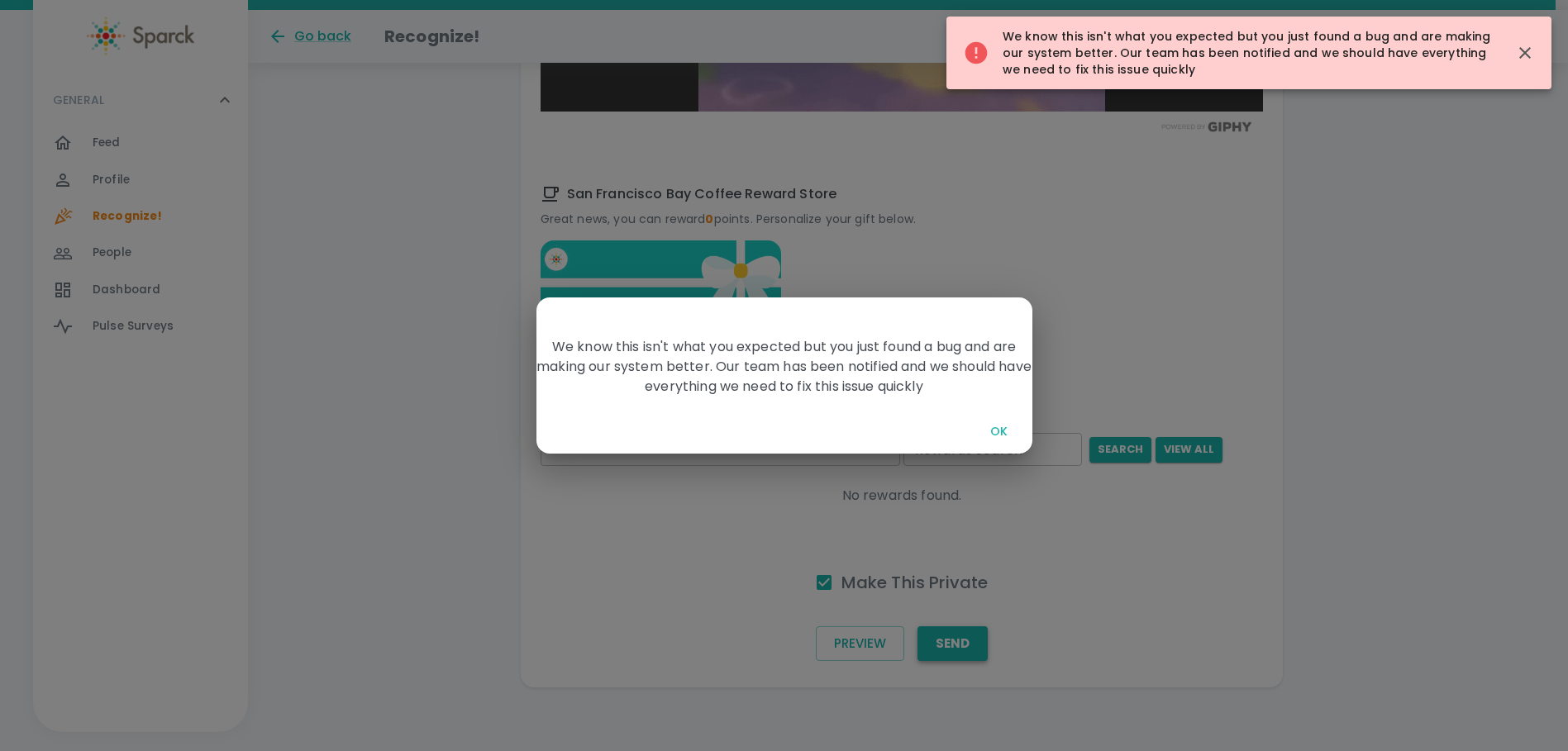
scroll to position [1056, 0]
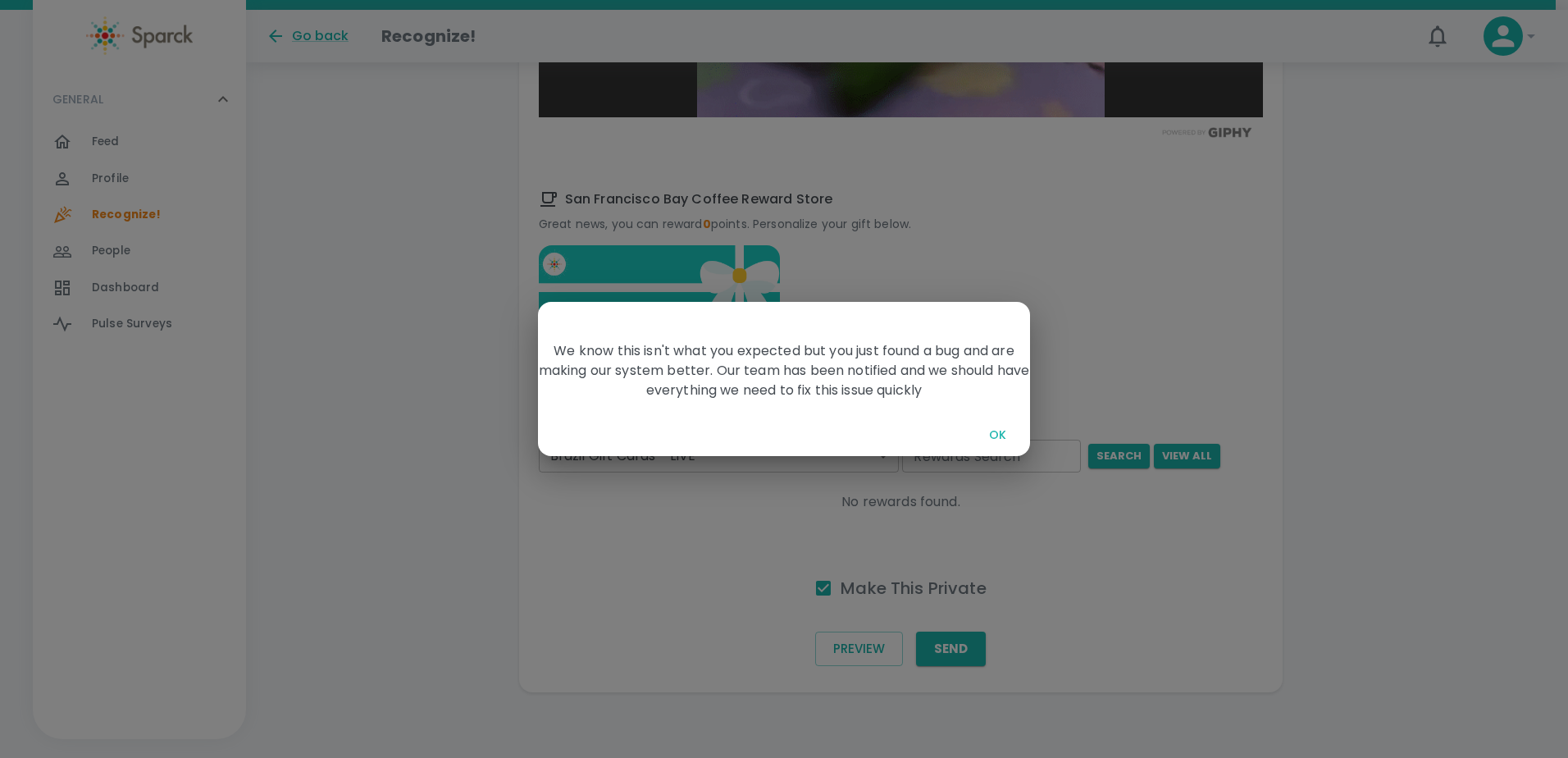
click at [994, 427] on button "OK" at bounding box center [997, 435] width 52 height 30
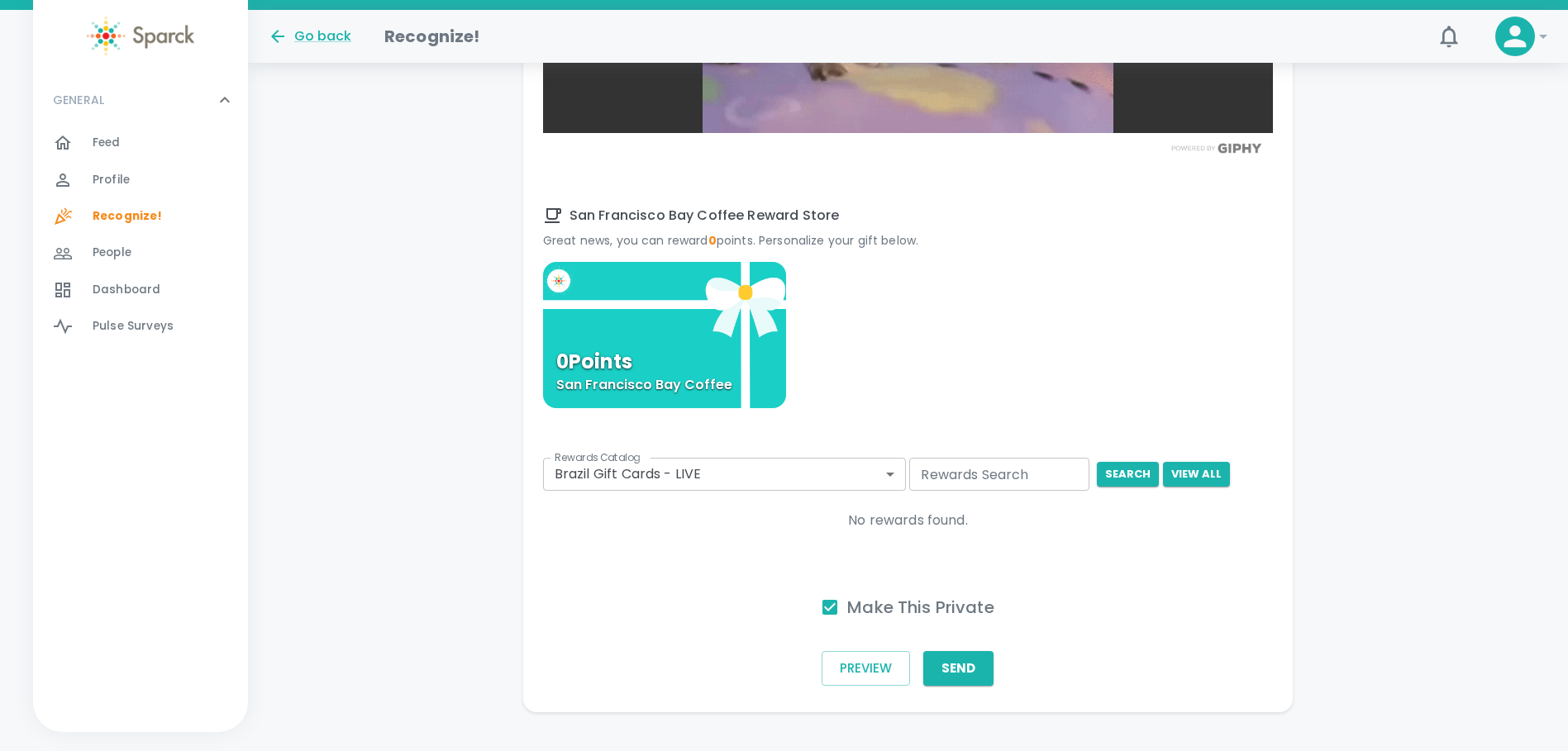
scroll to position [1069, 0]
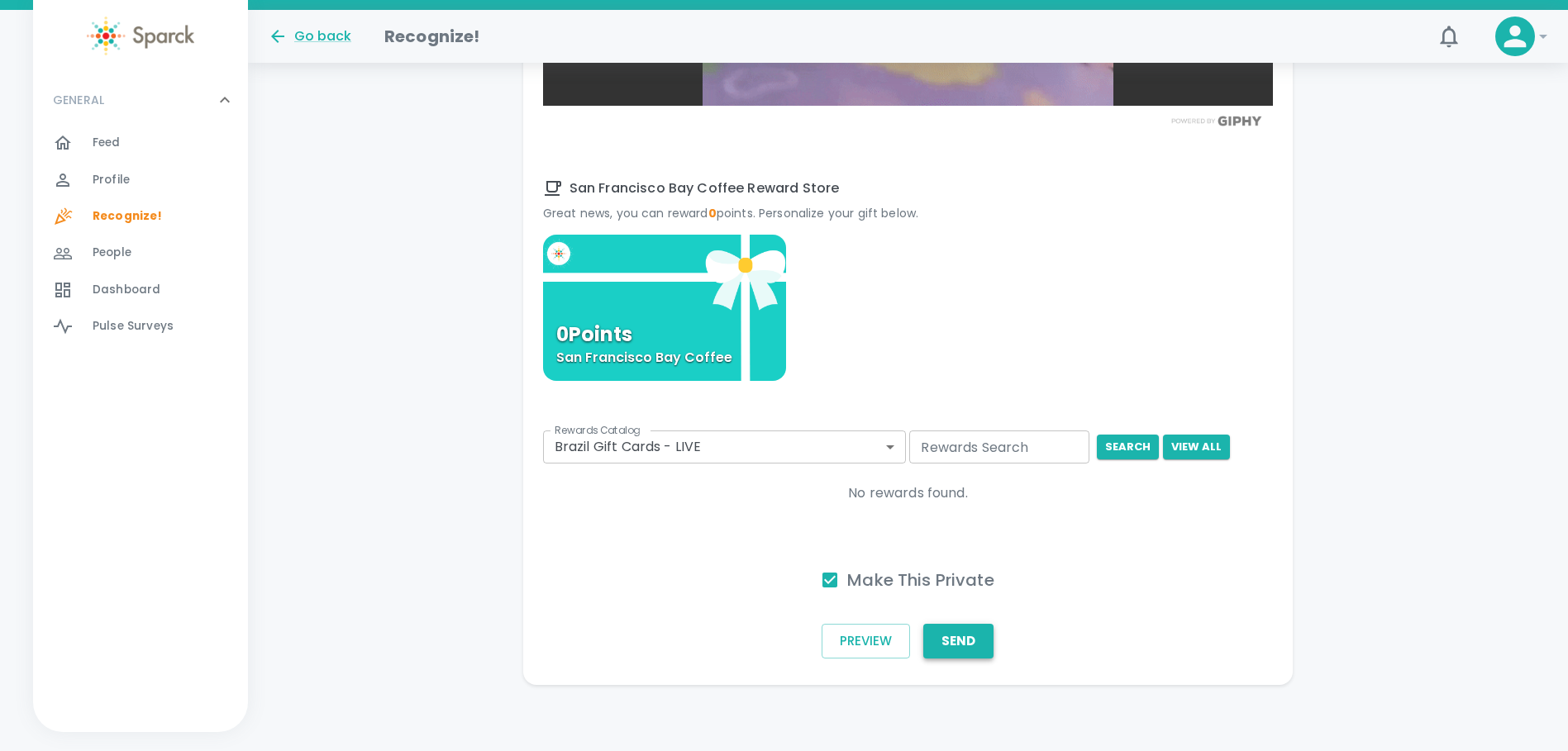
click at [981, 641] on button "Send" at bounding box center [958, 641] width 71 height 35
click at [981, 641] on div at bounding box center [958, 644] width 63 height 40
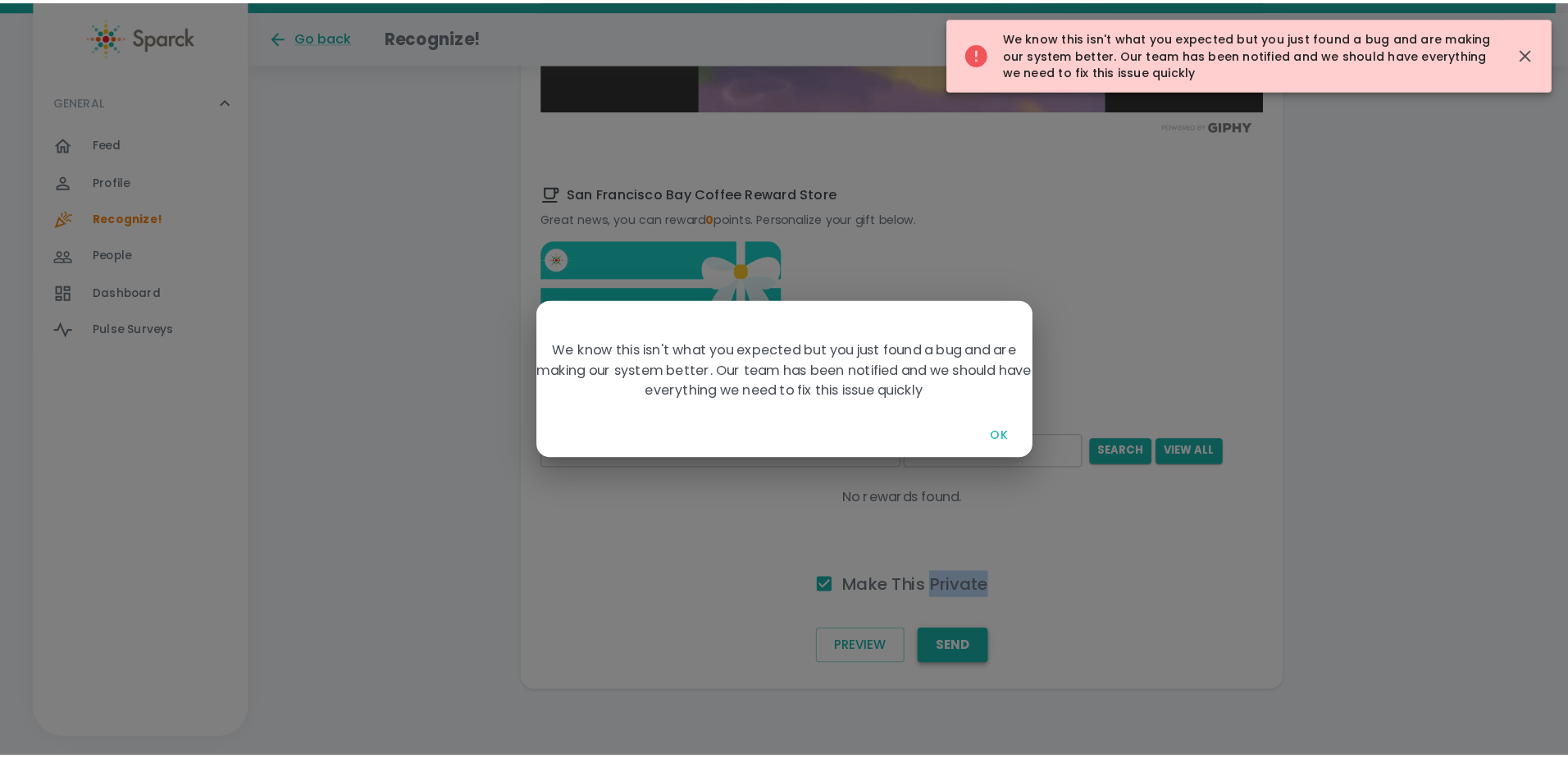
scroll to position [1049, 0]
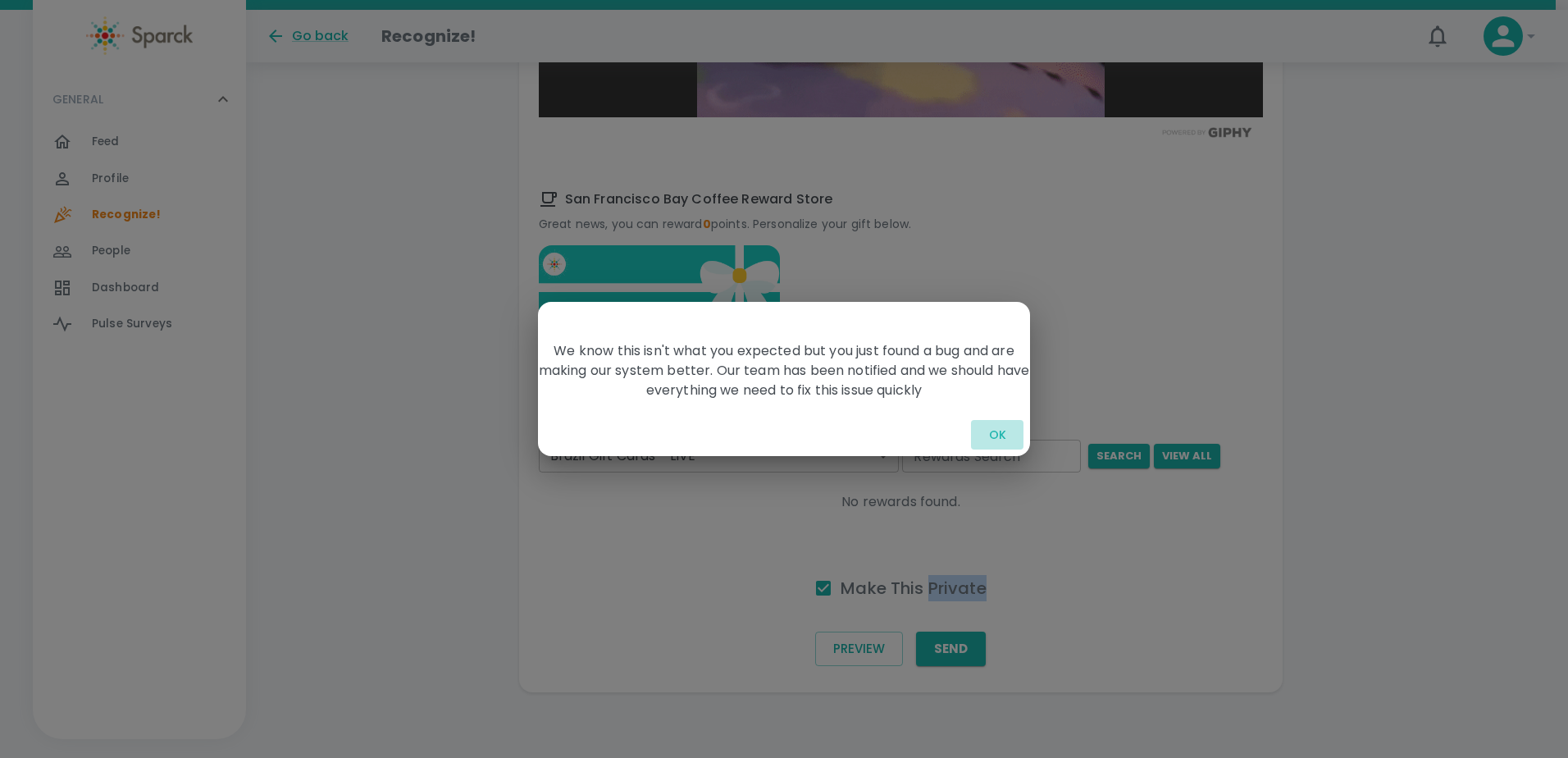
drag, startPoint x: 973, startPoint y: 636, endPoint x: 1006, endPoint y: 442, distance: 196.8
click at [1006, 442] on button "OK" at bounding box center [997, 435] width 52 height 30
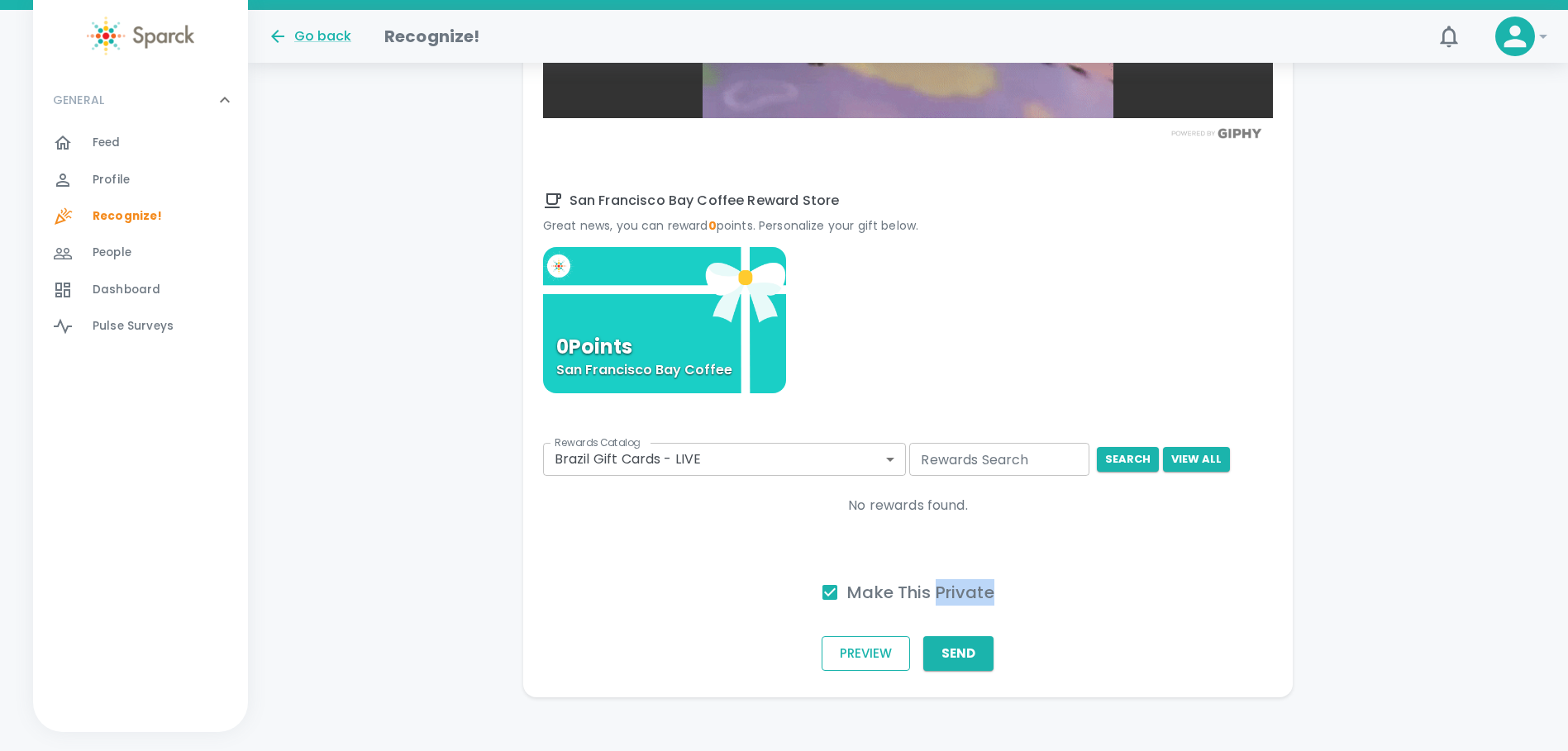
click at [889, 659] on button "Preview" at bounding box center [866, 653] width 89 height 35
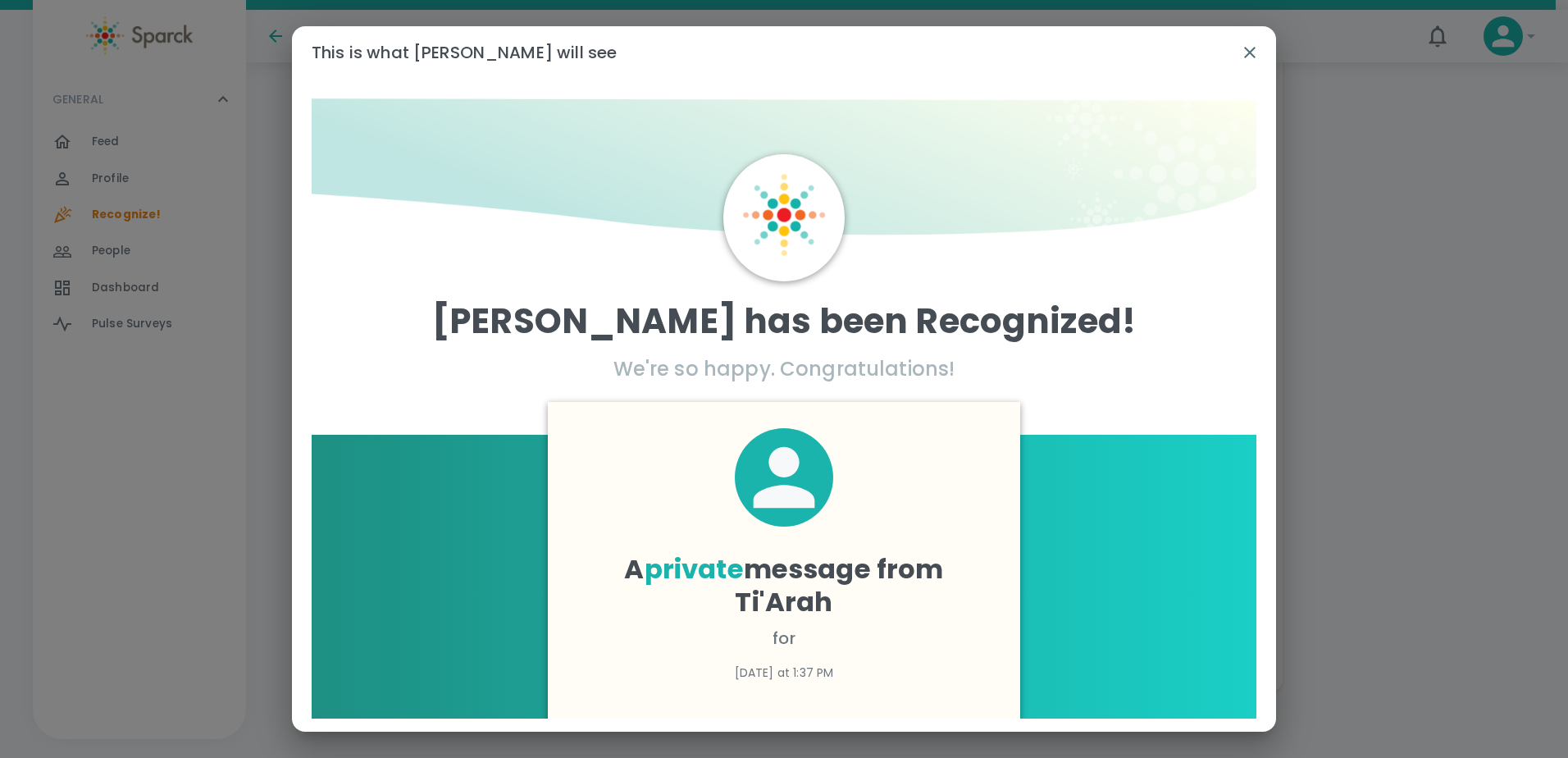
click at [1257, 43] on icon "button" at bounding box center [1249, 52] width 20 height 20
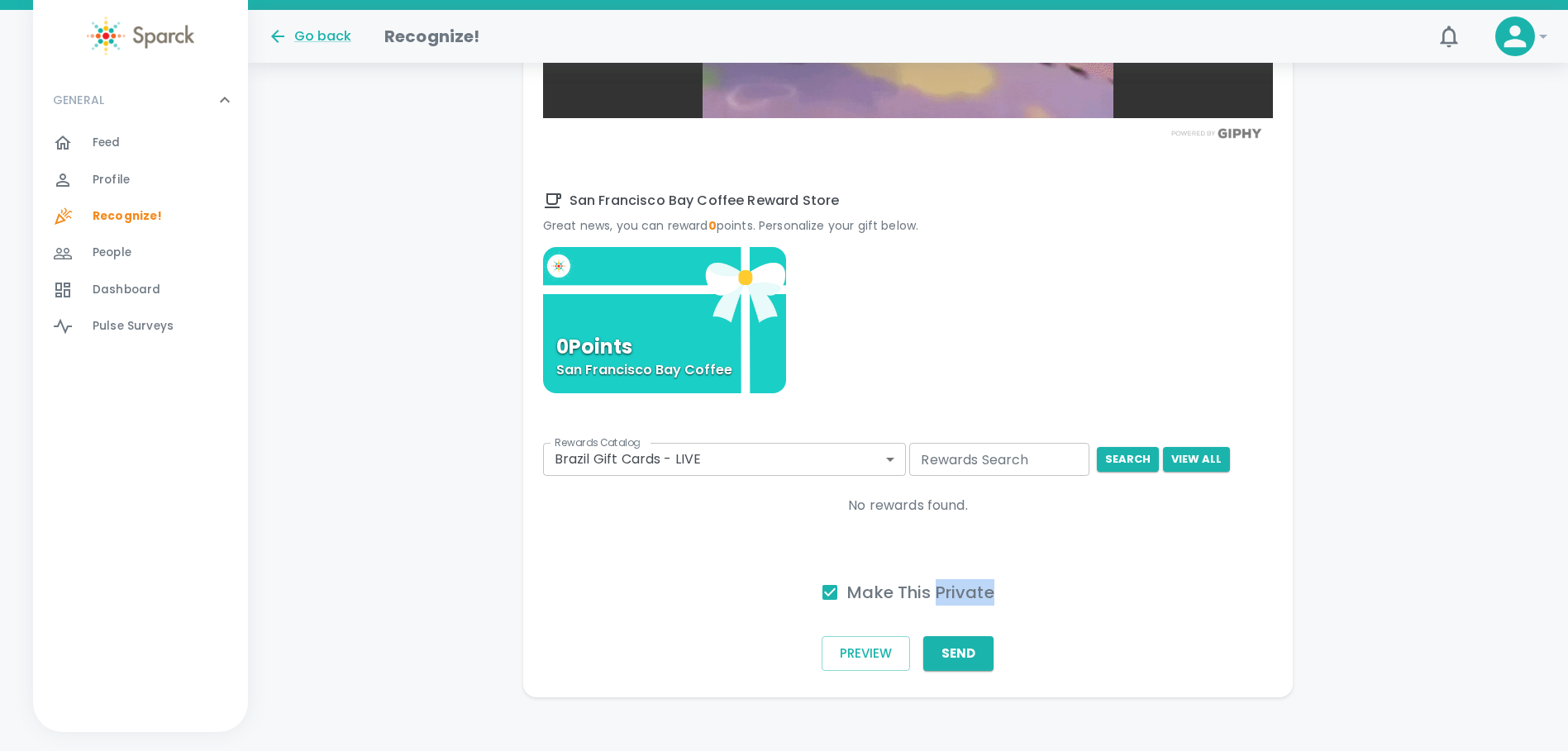
click at [1497, 45] on div at bounding box center [1515, 37] width 40 height 40
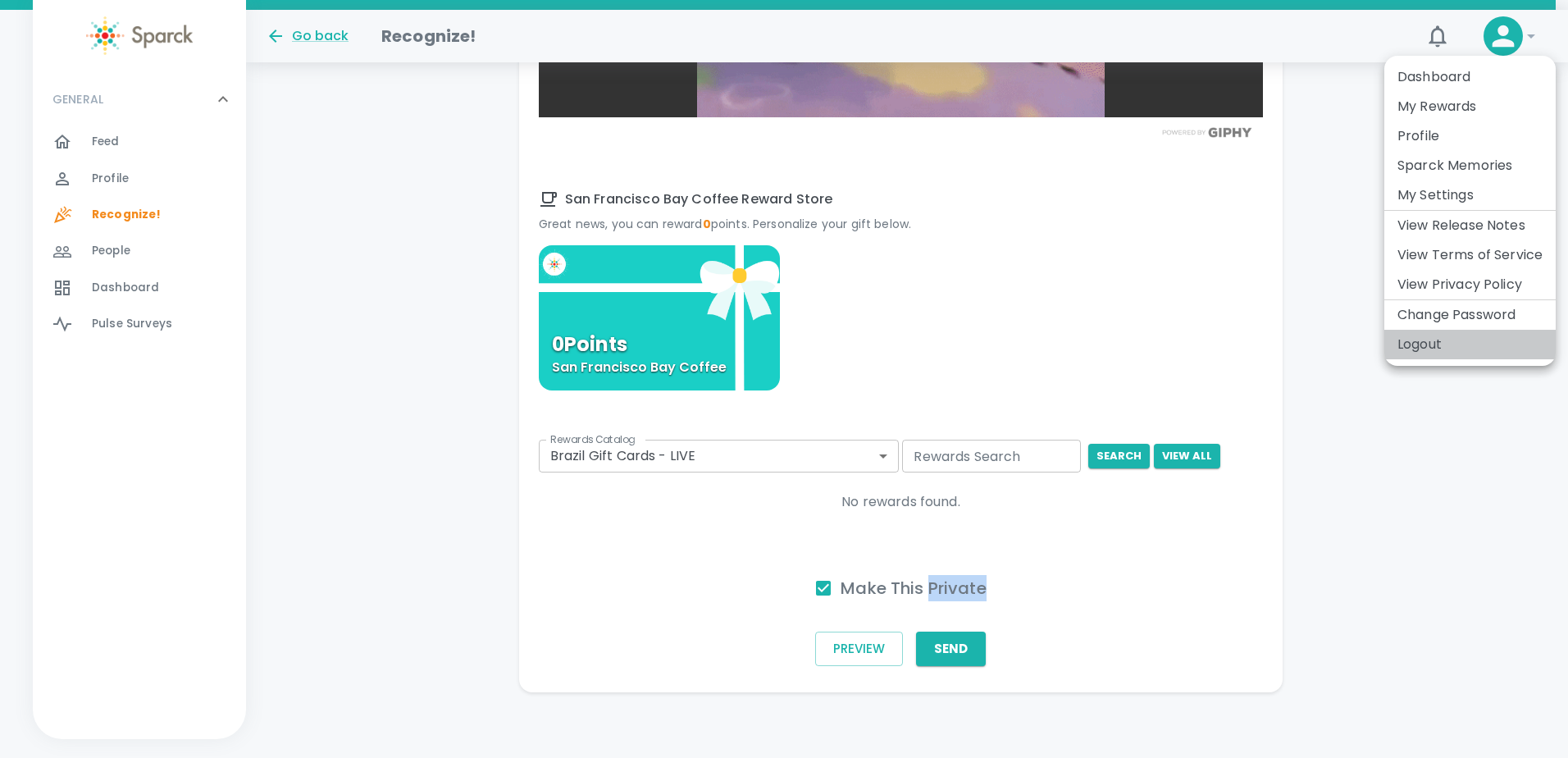
click at [1445, 348] on li "Logout" at bounding box center [1470, 344] width 171 height 30
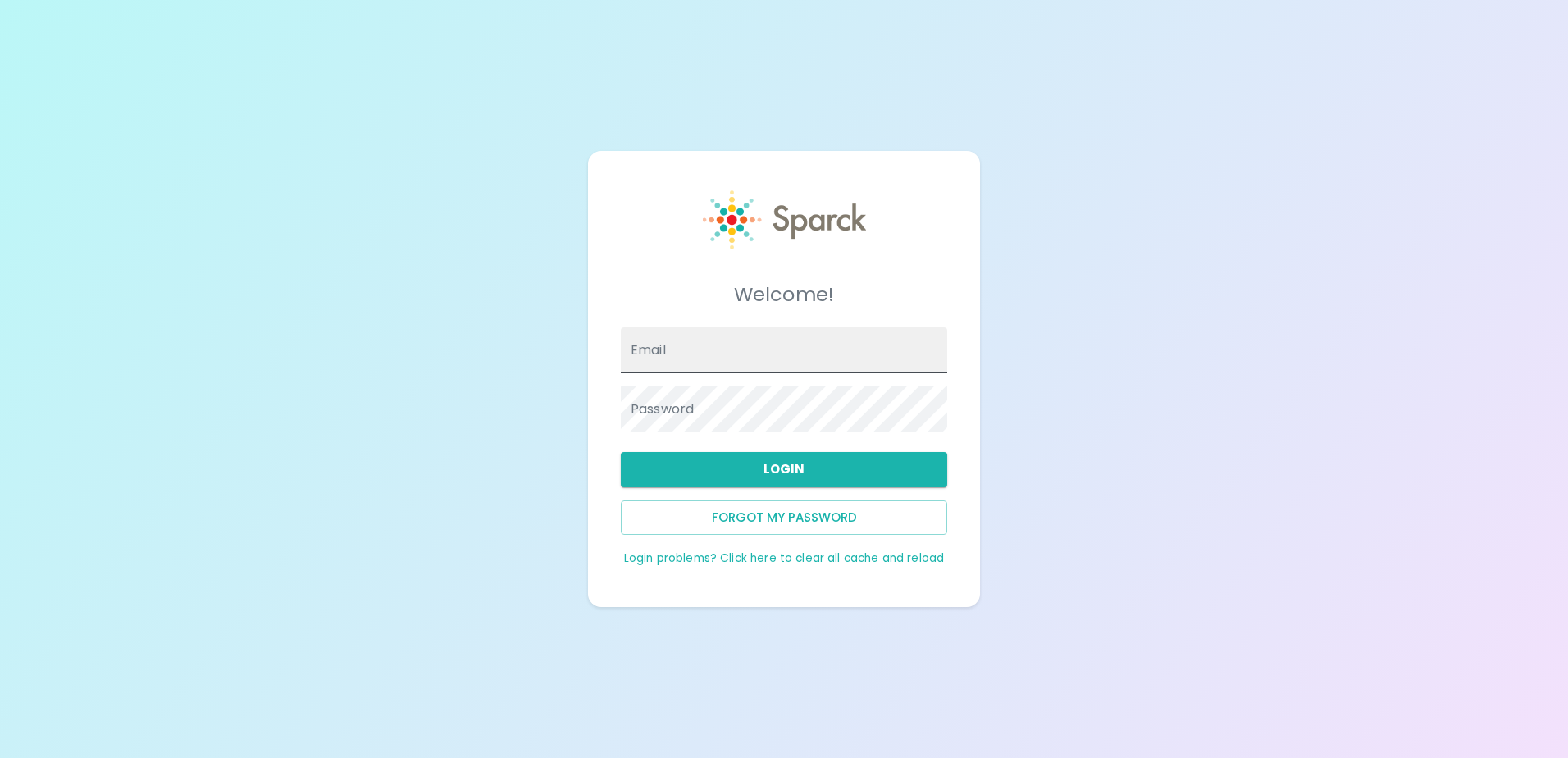
click at [748, 355] on input "Email" at bounding box center [784, 350] width 327 height 46
type input "[EMAIL_ADDRESS][DOMAIN_NAME]"
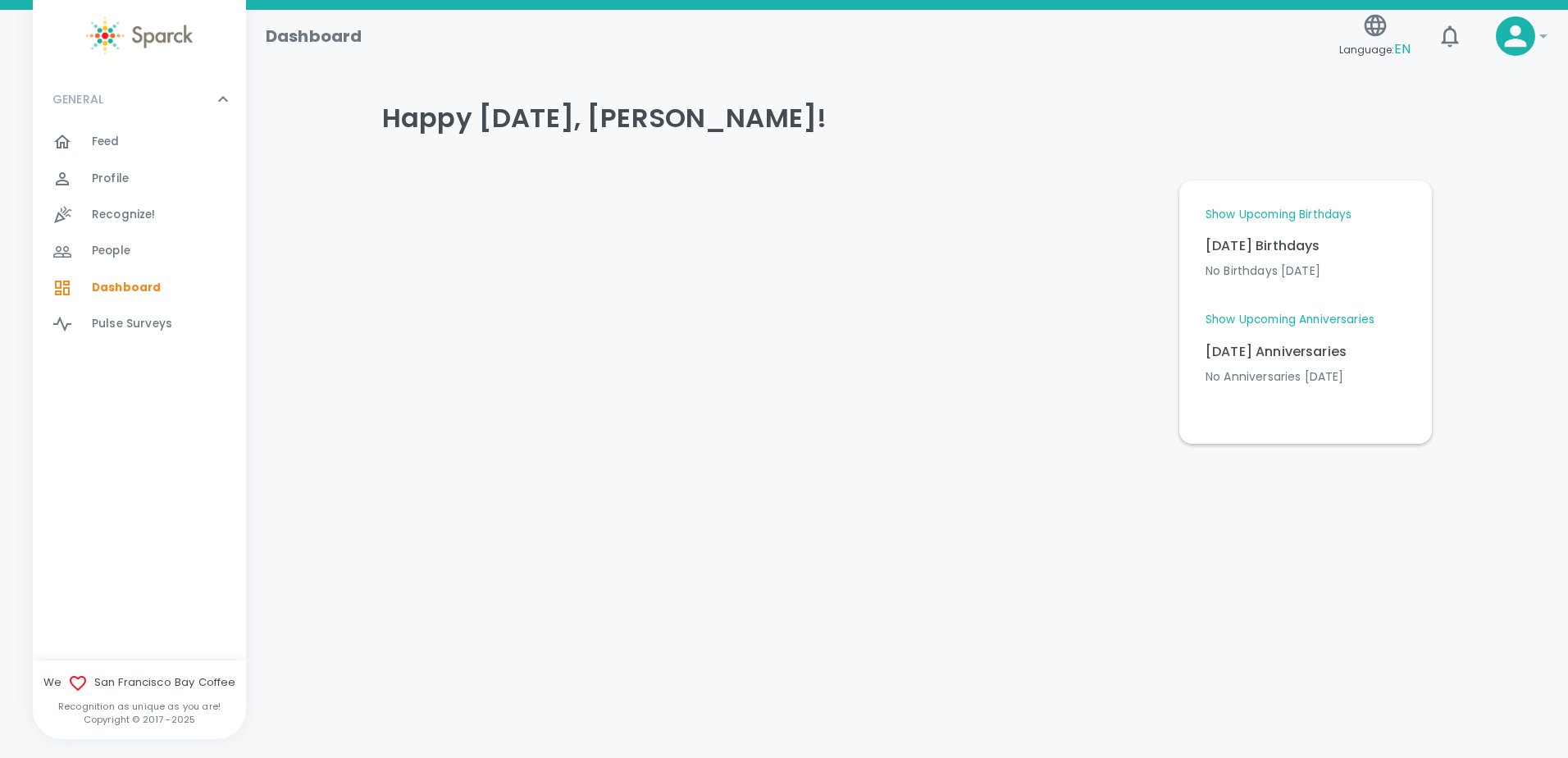
click at [146, 197] on div "Feed 0 Profile 0 Recognize! 0 People 0 Dashboard 0 Pulse Surveys 0" at bounding box center [139, 232] width 213 height 218
click at [146, 211] on span "Recognize!" at bounding box center [123, 215] width 64 height 17
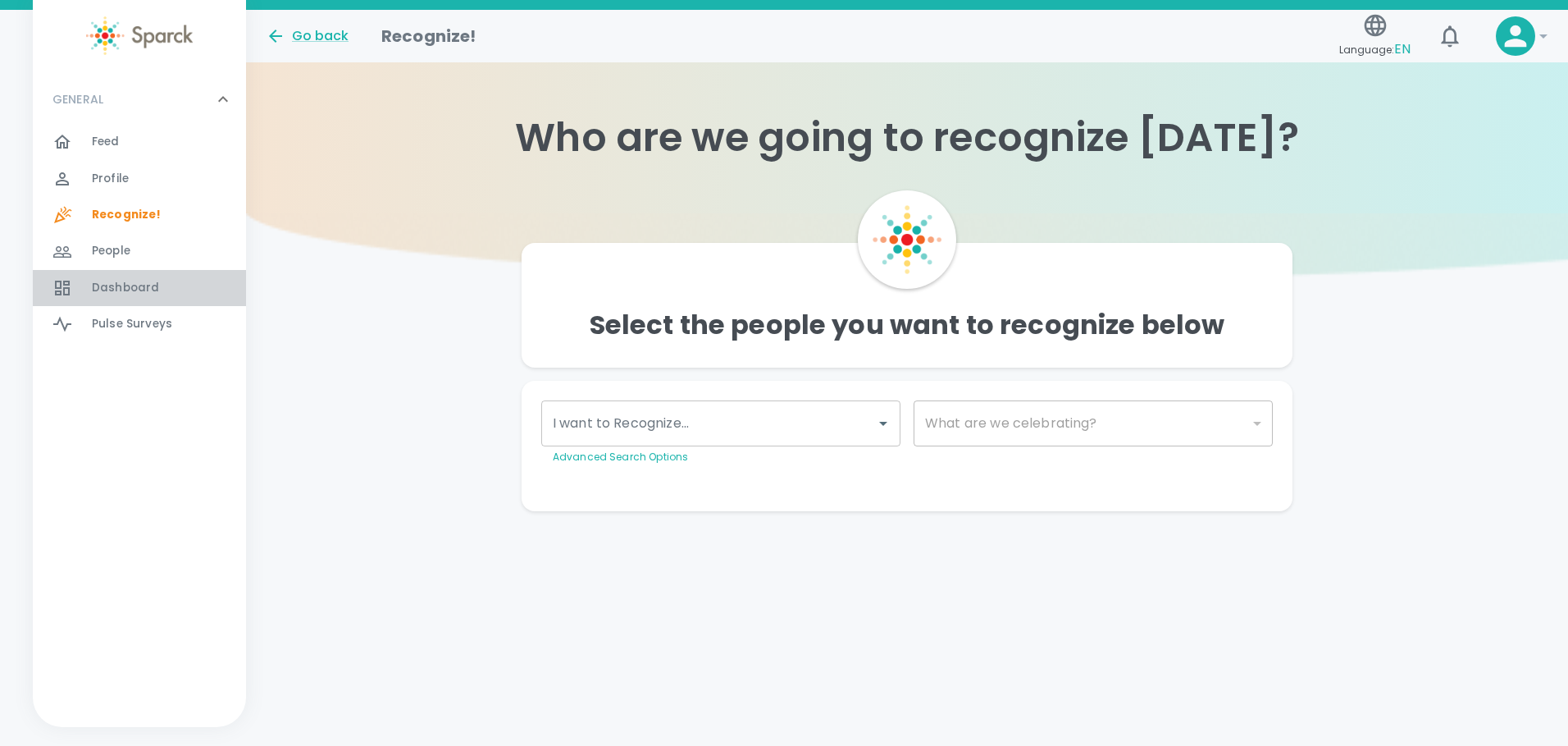
click at [149, 295] on span "Dashboard" at bounding box center [125, 288] width 67 height 17
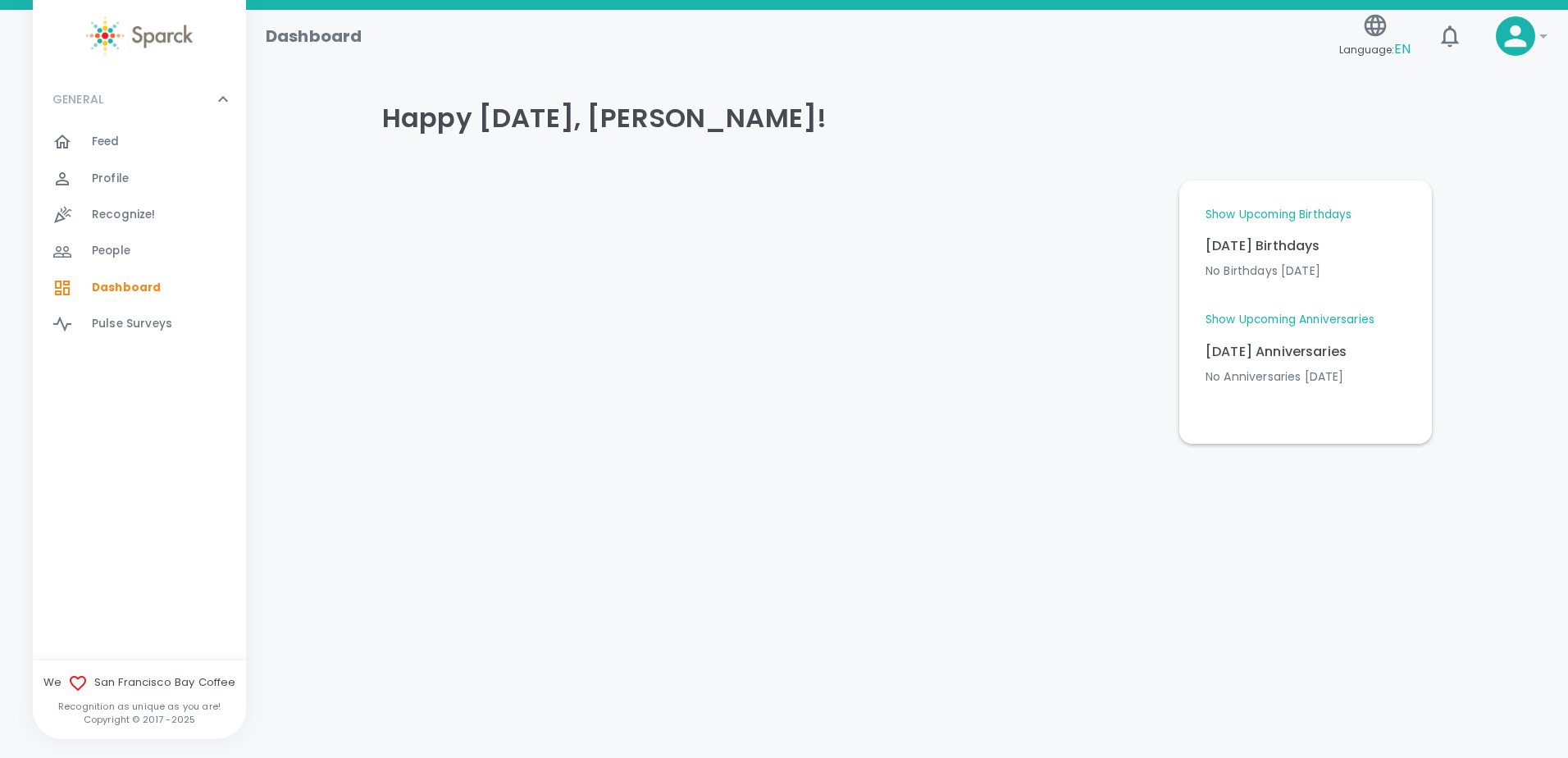
click at [1504, 57] on div "Dashboard Language: EN !" at bounding box center [900, 30] width 1296 height 71
click at [1504, 44] on icon at bounding box center [1516, 36] width 22 height 22
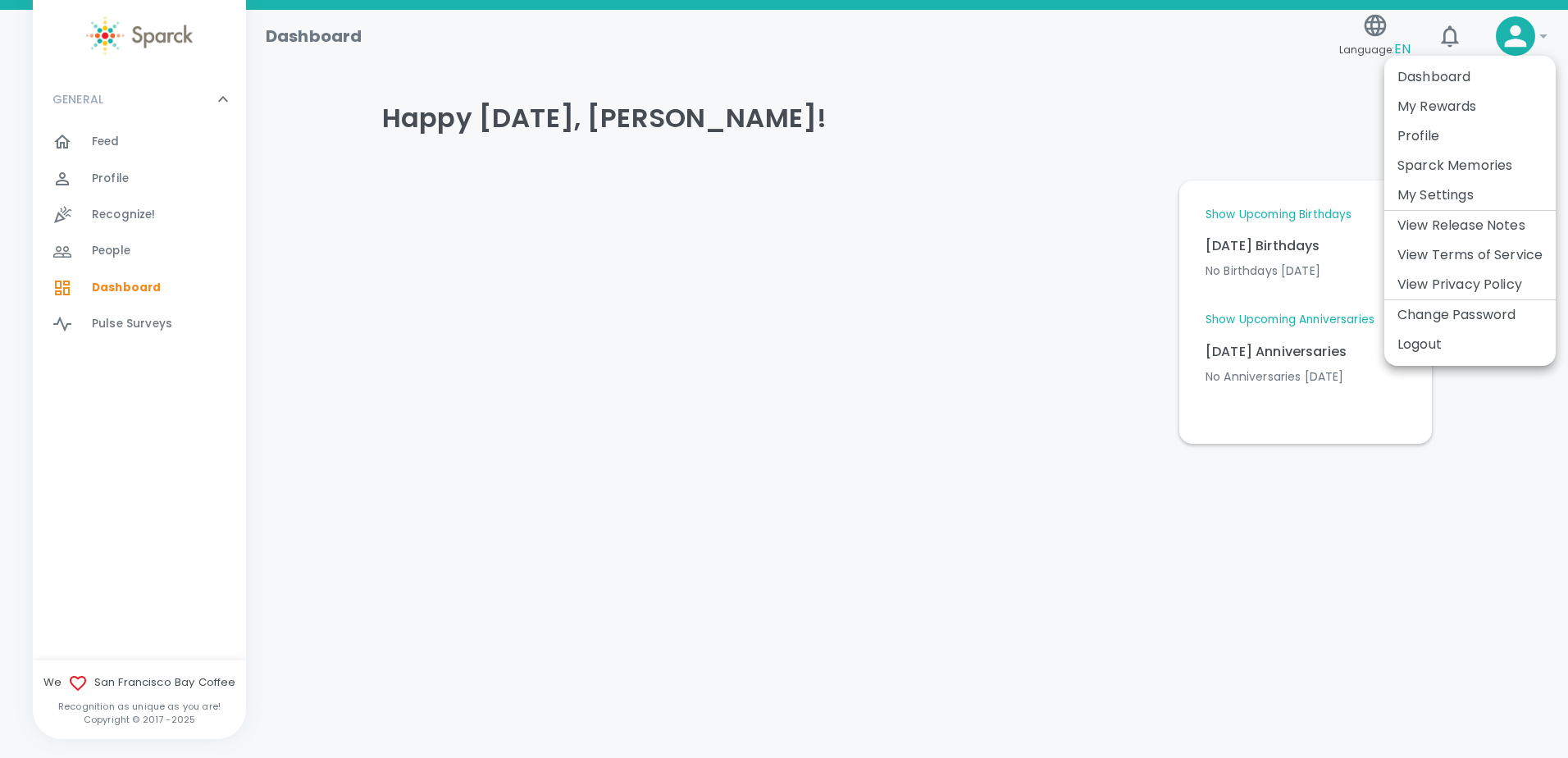
click at [1468, 95] on li "My Rewards" at bounding box center [1470, 107] width 171 height 30
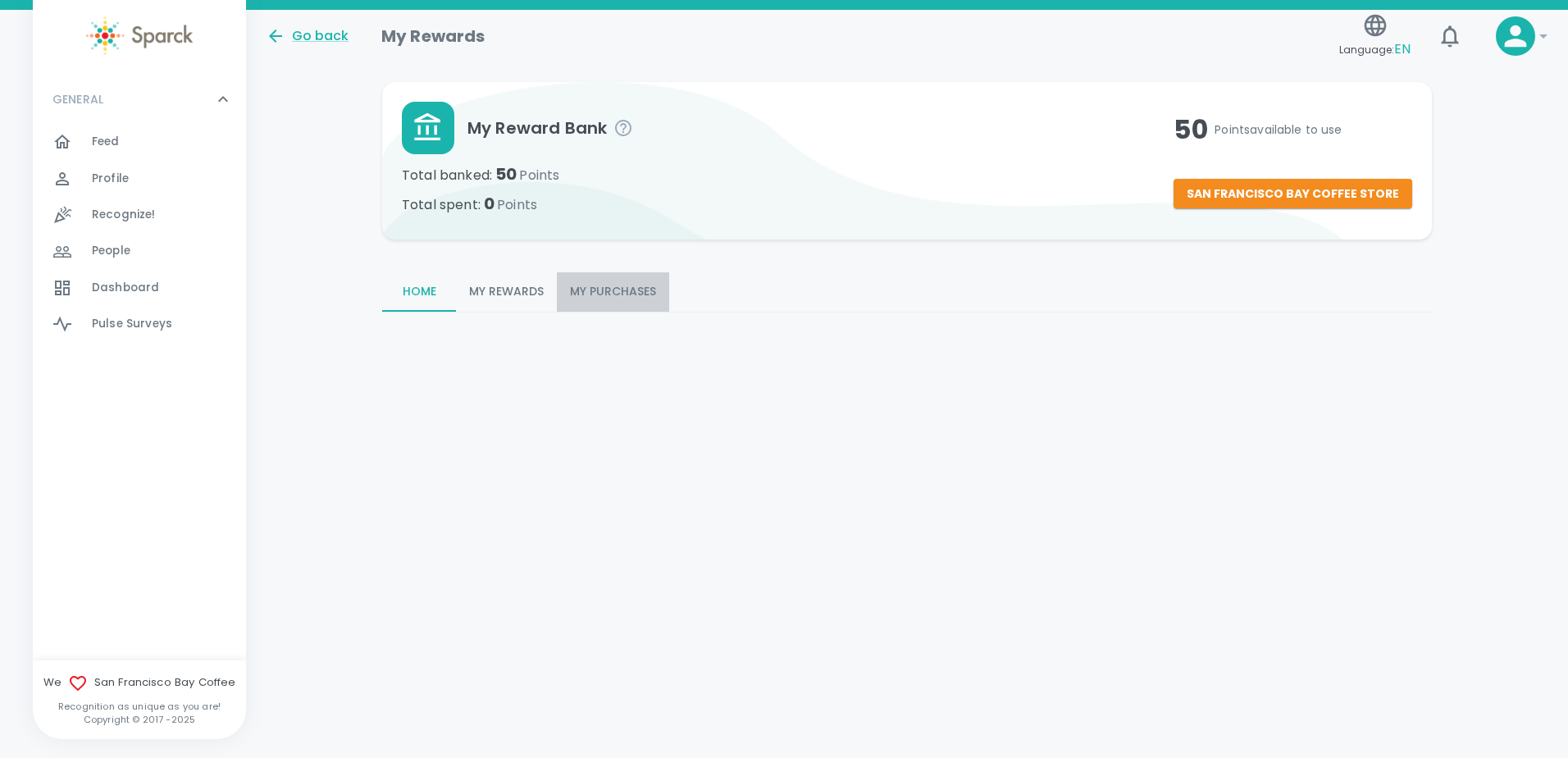
click at [558, 284] on button "My Purchases" at bounding box center [613, 292] width 112 height 39
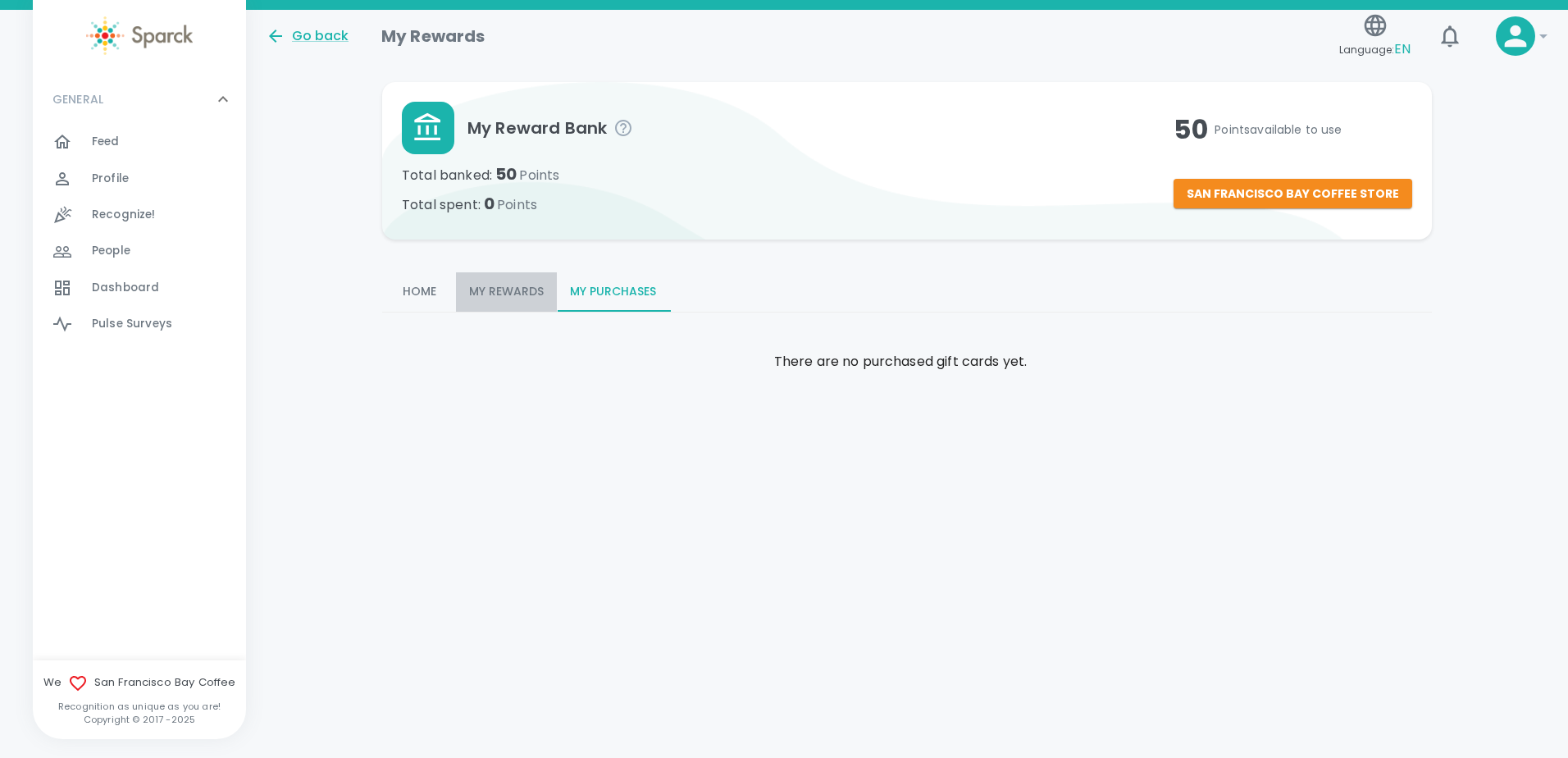
click at [537, 288] on button "My Rewards" at bounding box center [506, 292] width 101 height 39
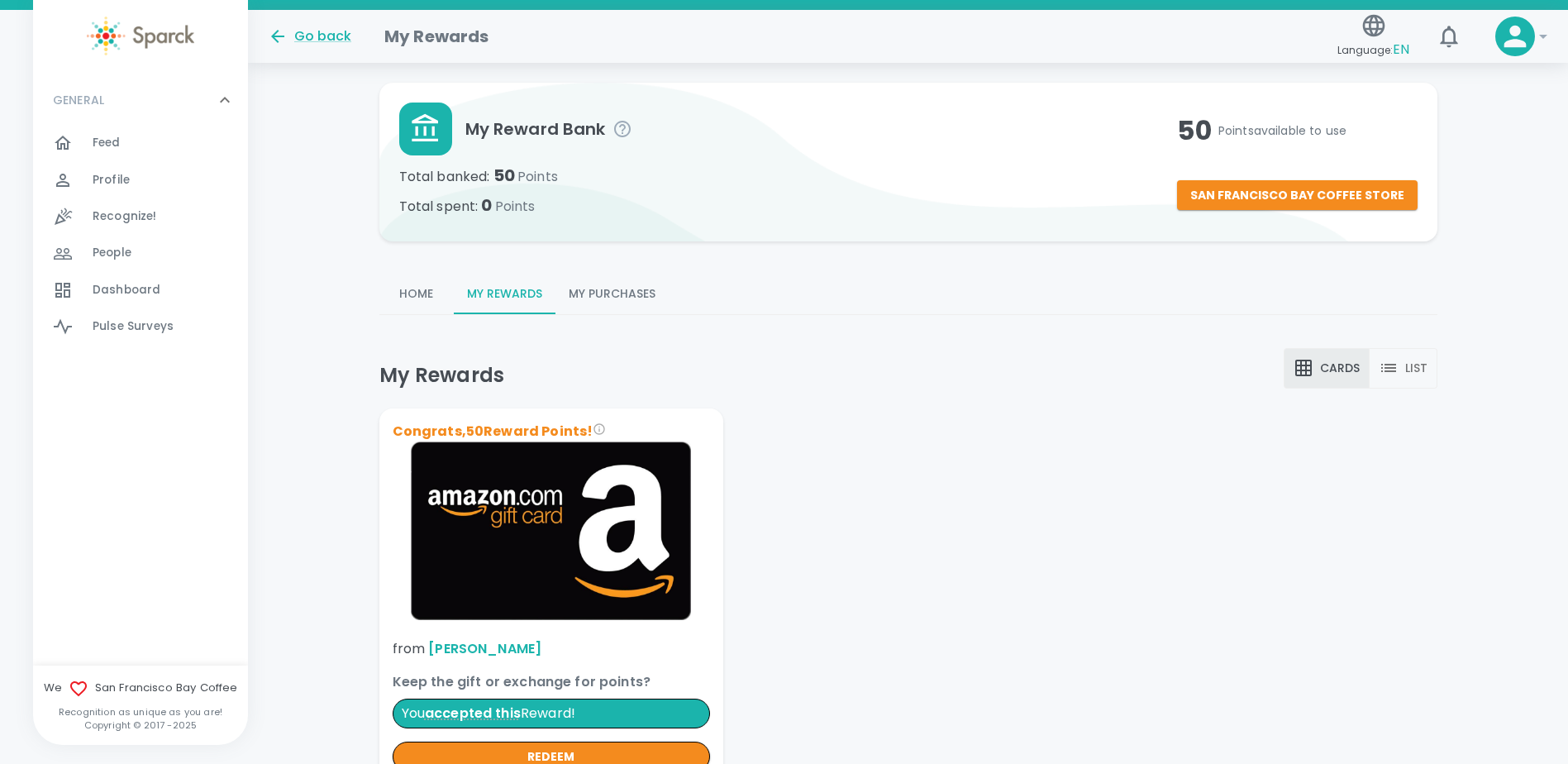
scroll to position [133, 0]
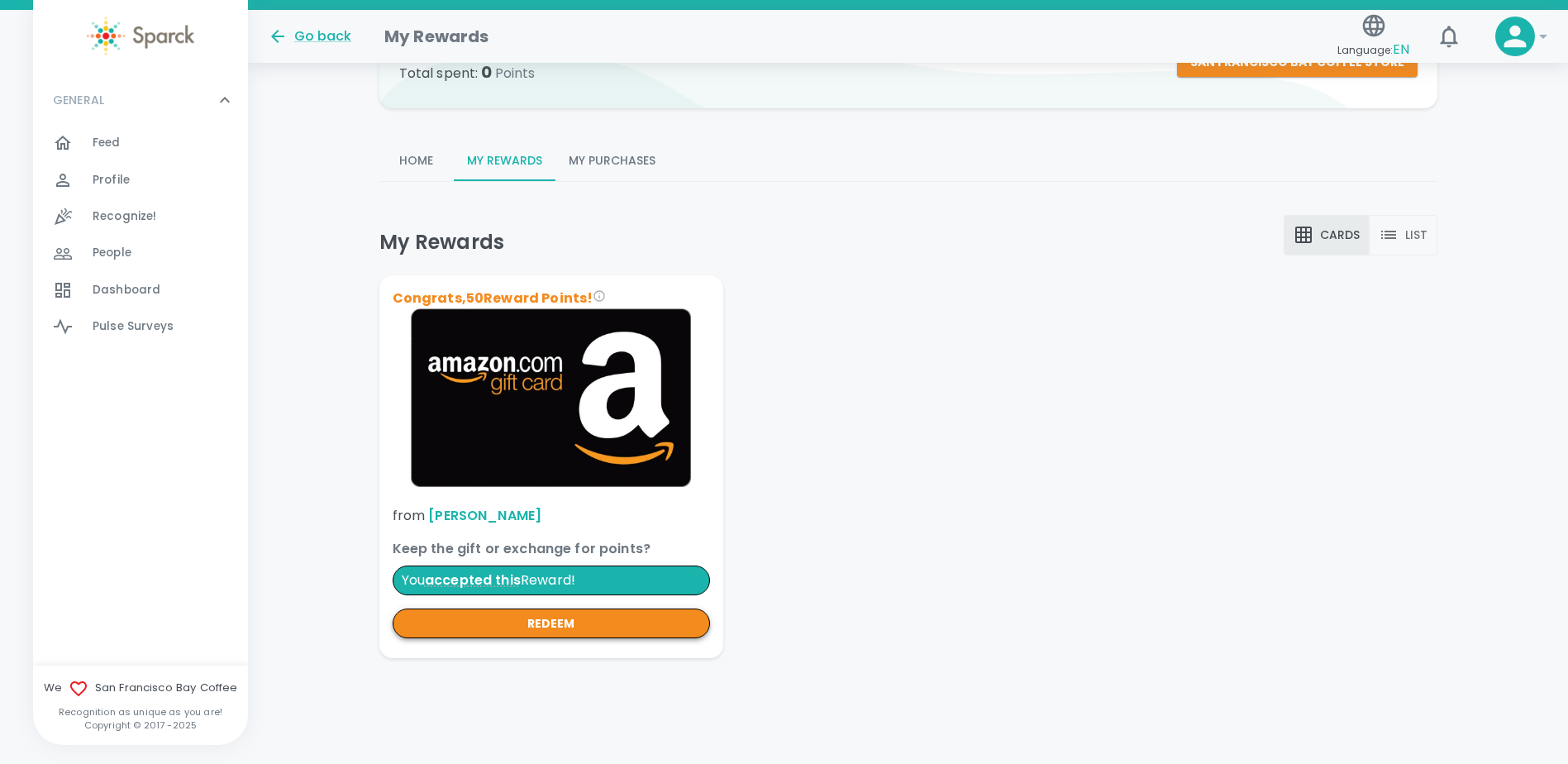
click at [579, 612] on button "redeem" at bounding box center [551, 623] width 318 height 30
click at [648, 615] on button "redeem" at bounding box center [551, 623] width 318 height 30
click at [652, 626] on button "redeem" at bounding box center [551, 623] width 318 height 30
